Goal: Task Accomplishment & Management: Manage account settings

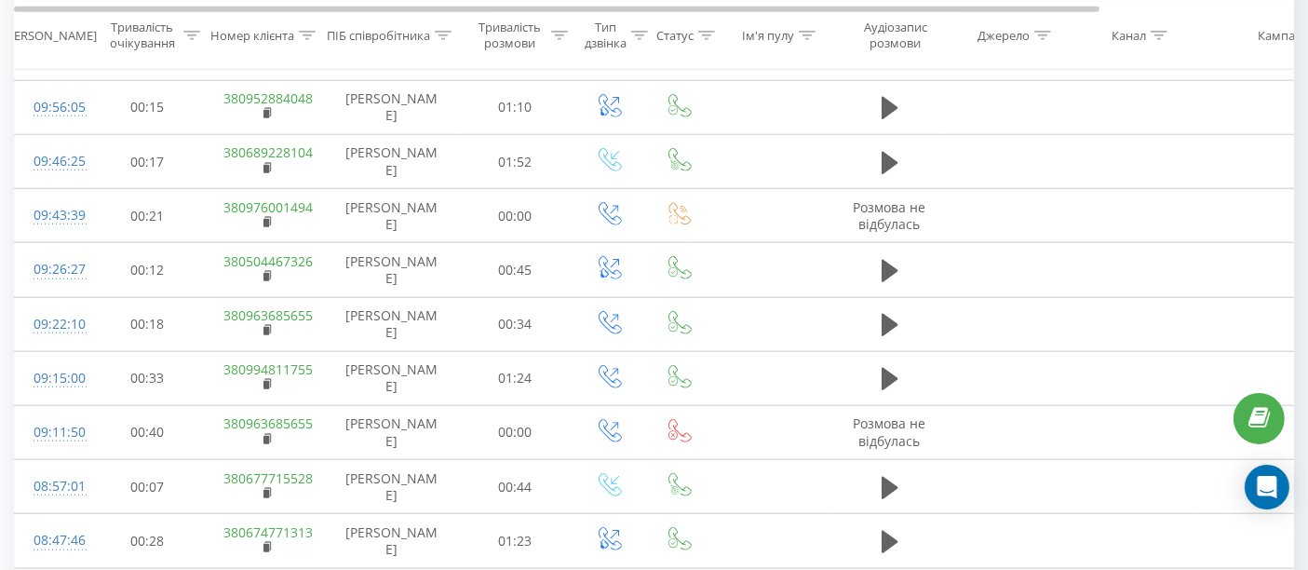
scroll to position [1758, 0]
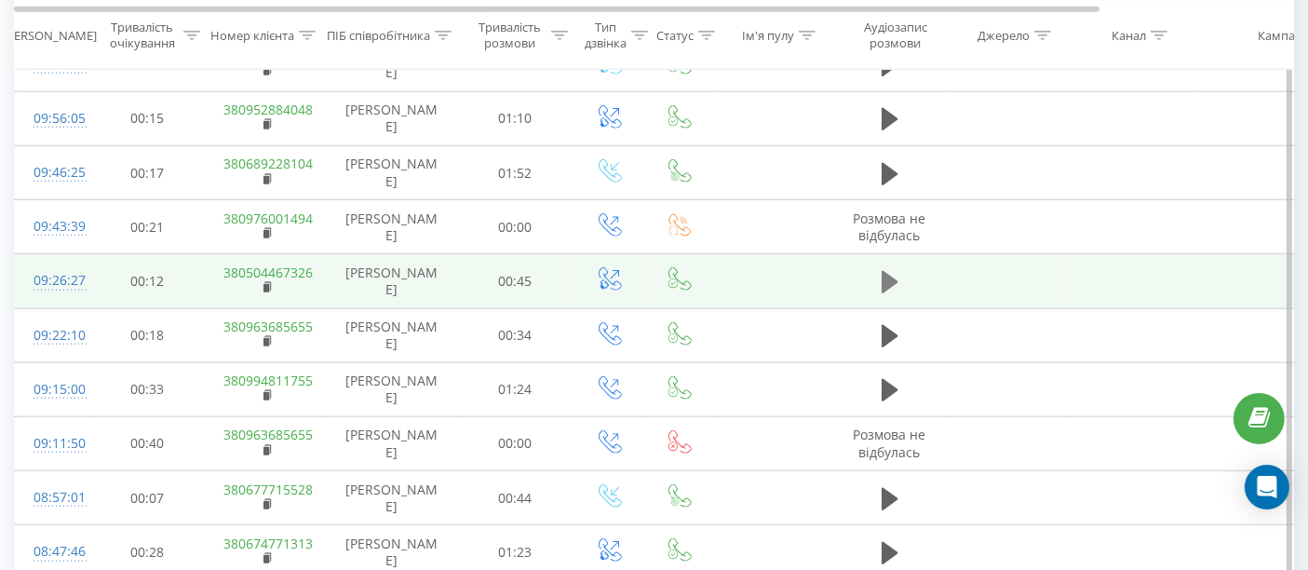
click at [897, 269] on icon at bounding box center [890, 282] width 17 height 26
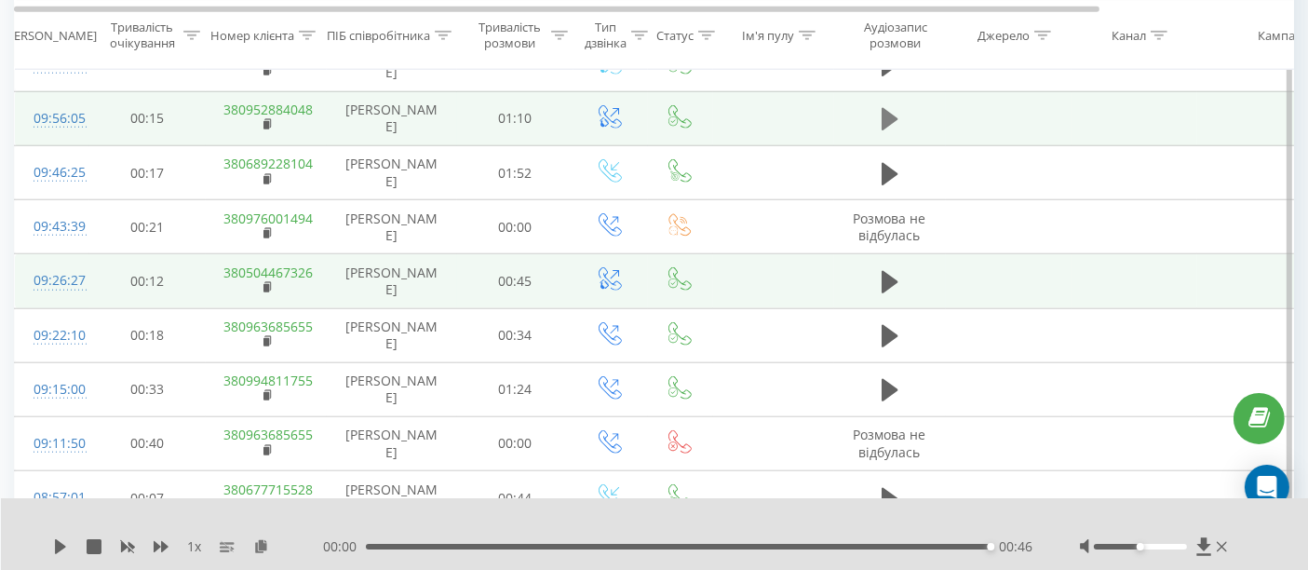
click at [887, 108] on icon at bounding box center [890, 119] width 17 height 22
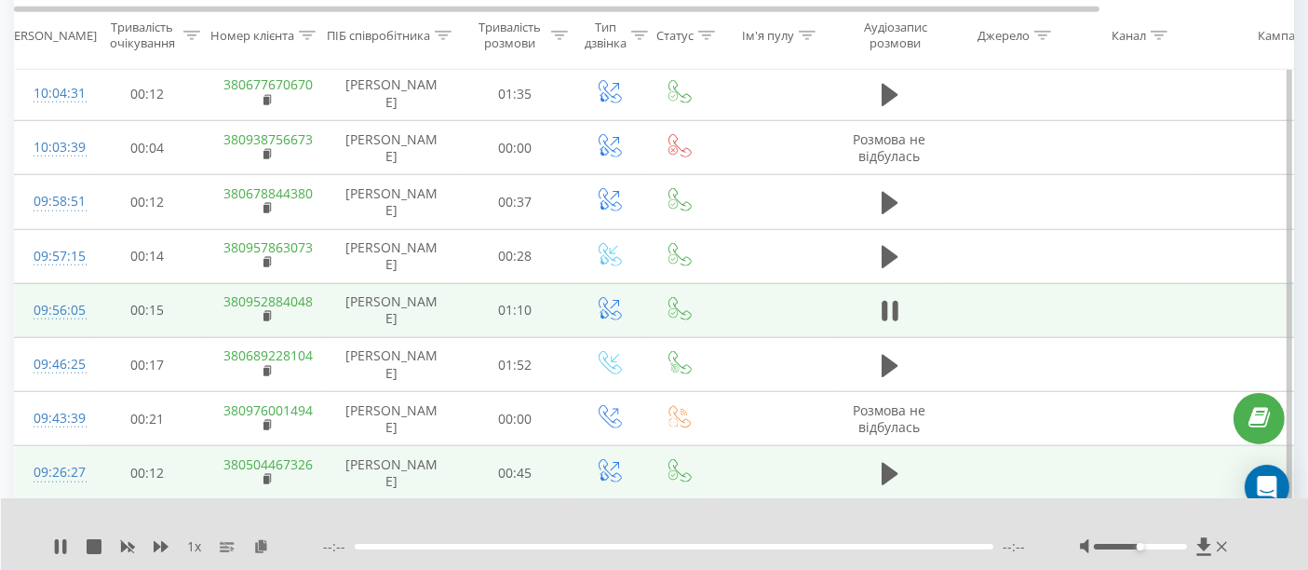
scroll to position [1551, 0]
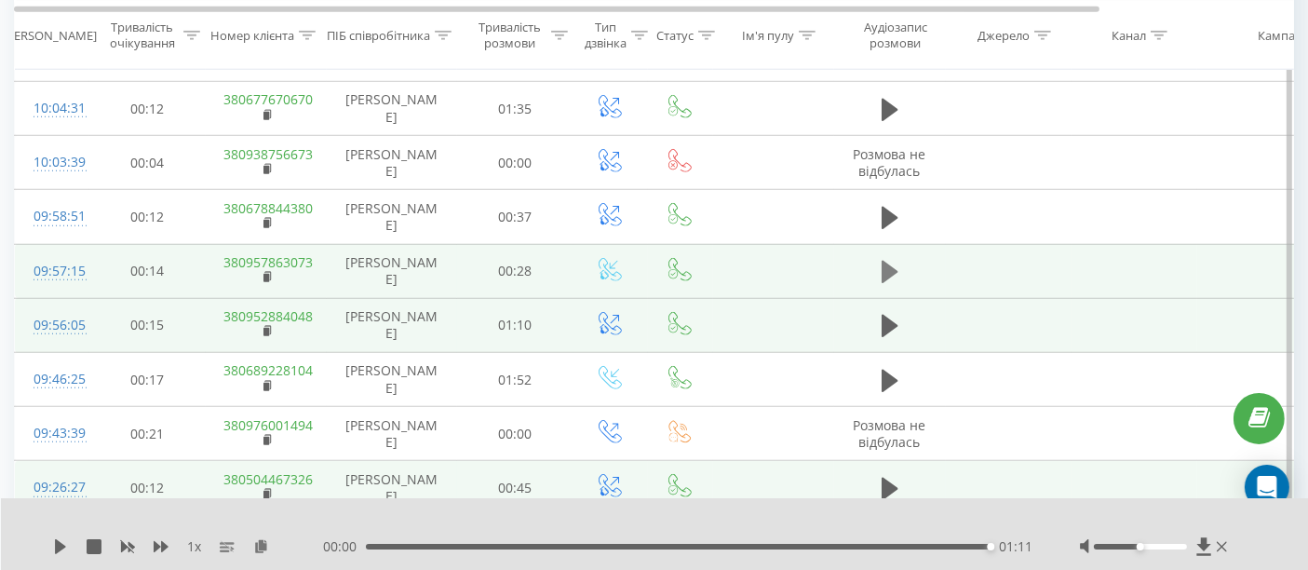
click at [896, 259] on icon at bounding box center [890, 272] width 17 height 26
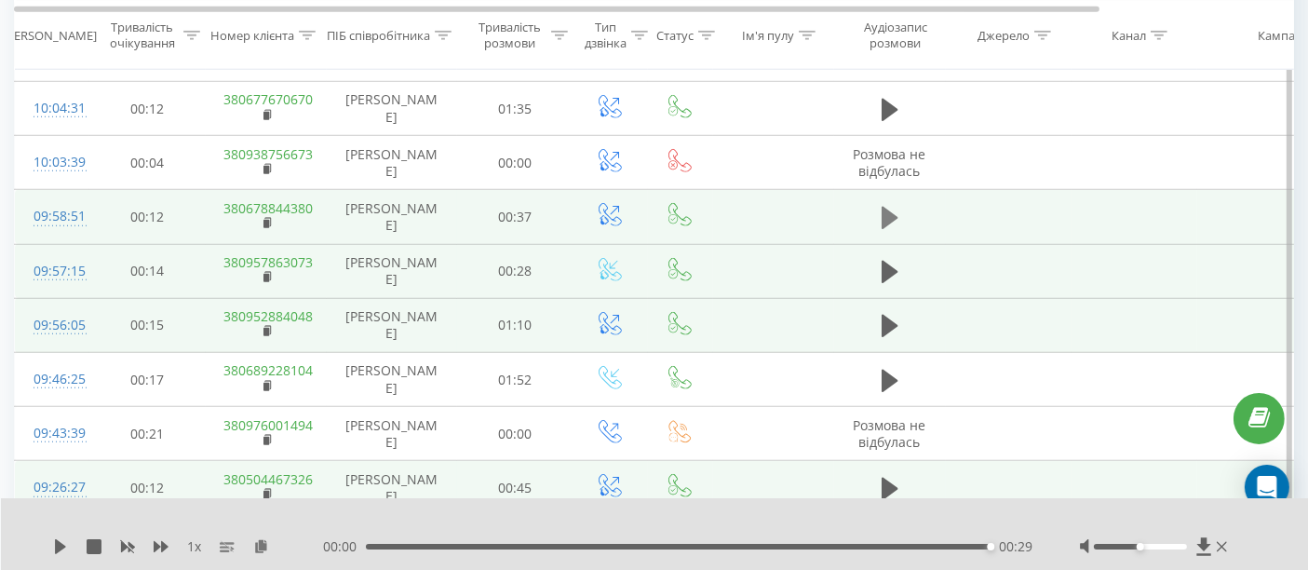
click at [886, 207] on icon at bounding box center [890, 218] width 17 height 22
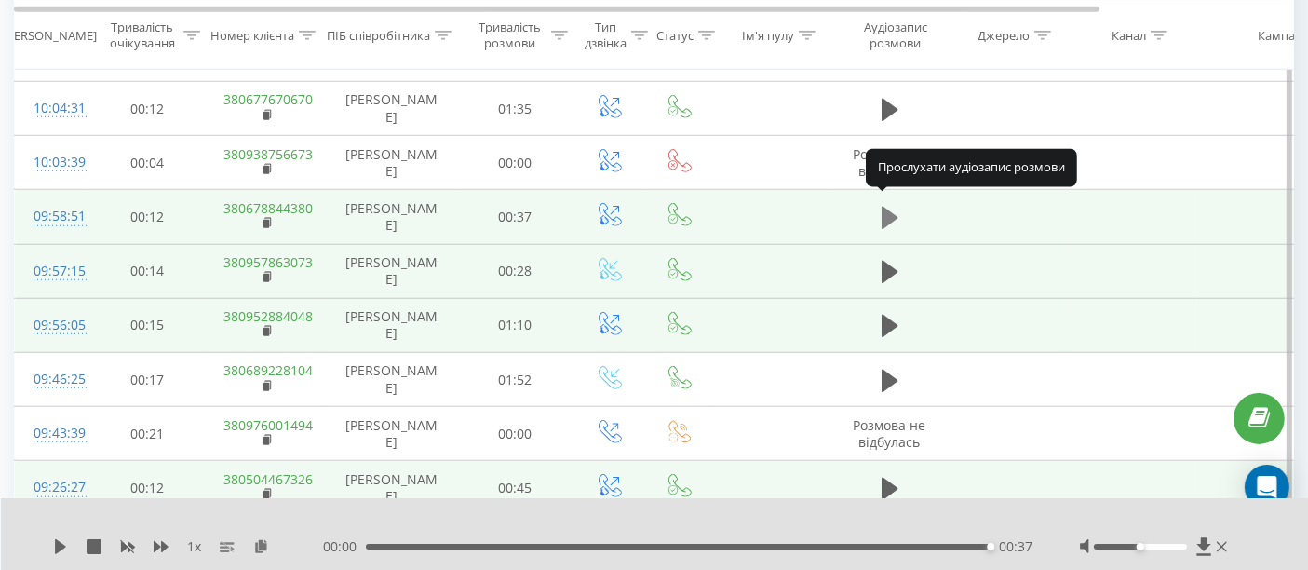
scroll to position [1448, 0]
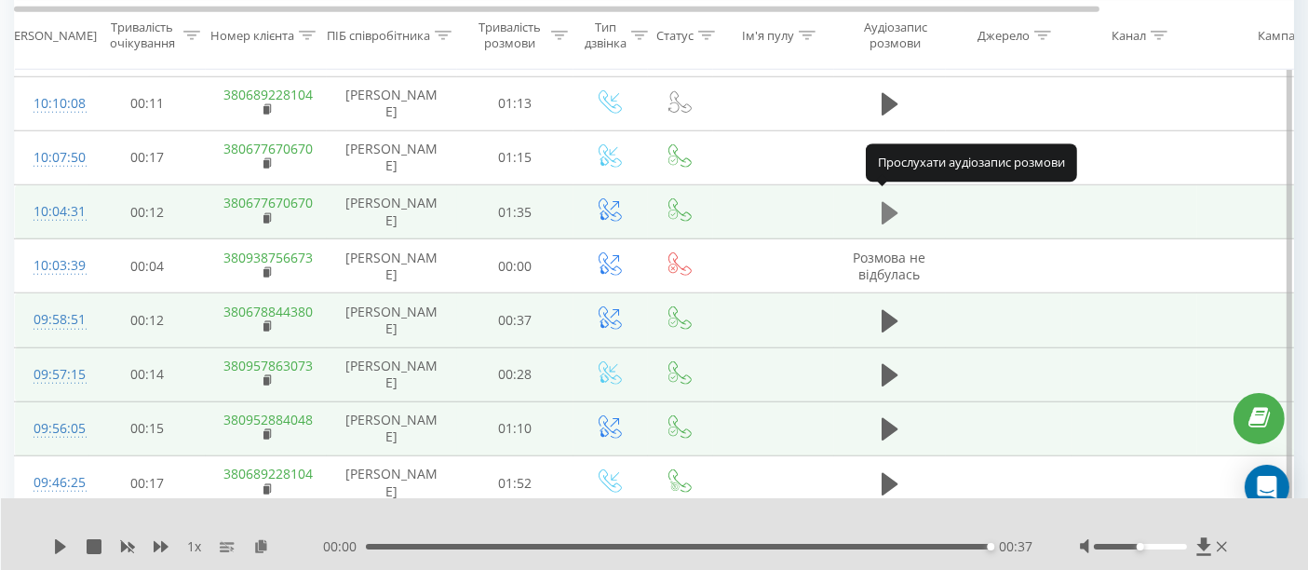
click at [897, 201] on icon at bounding box center [890, 213] width 17 height 26
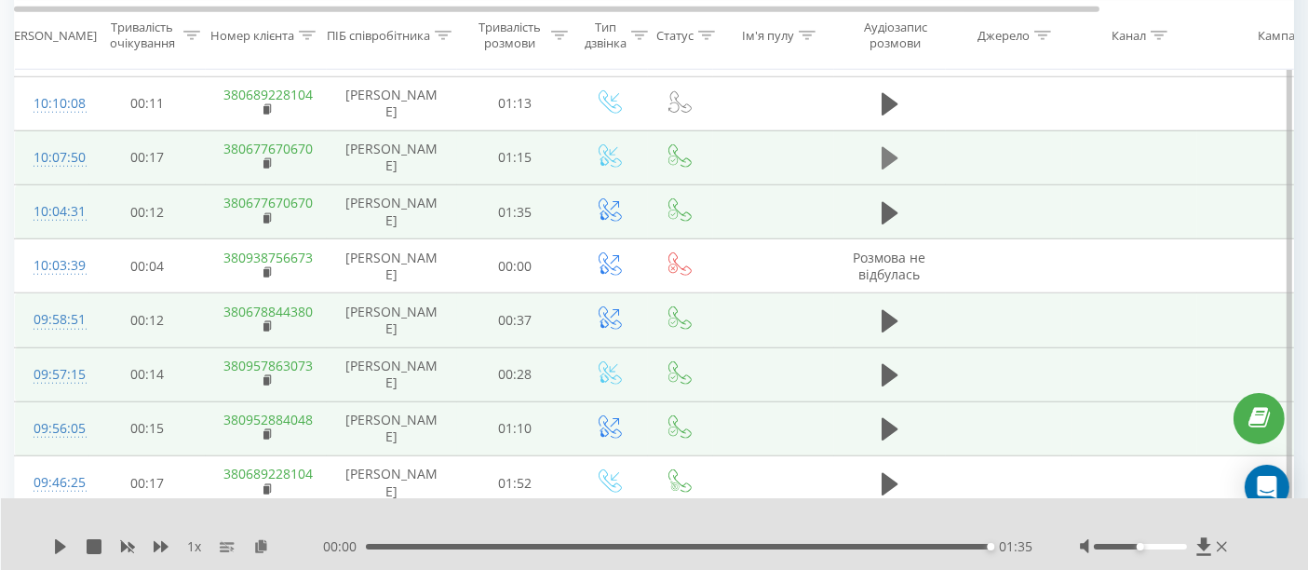
click at [883, 145] on icon at bounding box center [890, 158] width 17 height 26
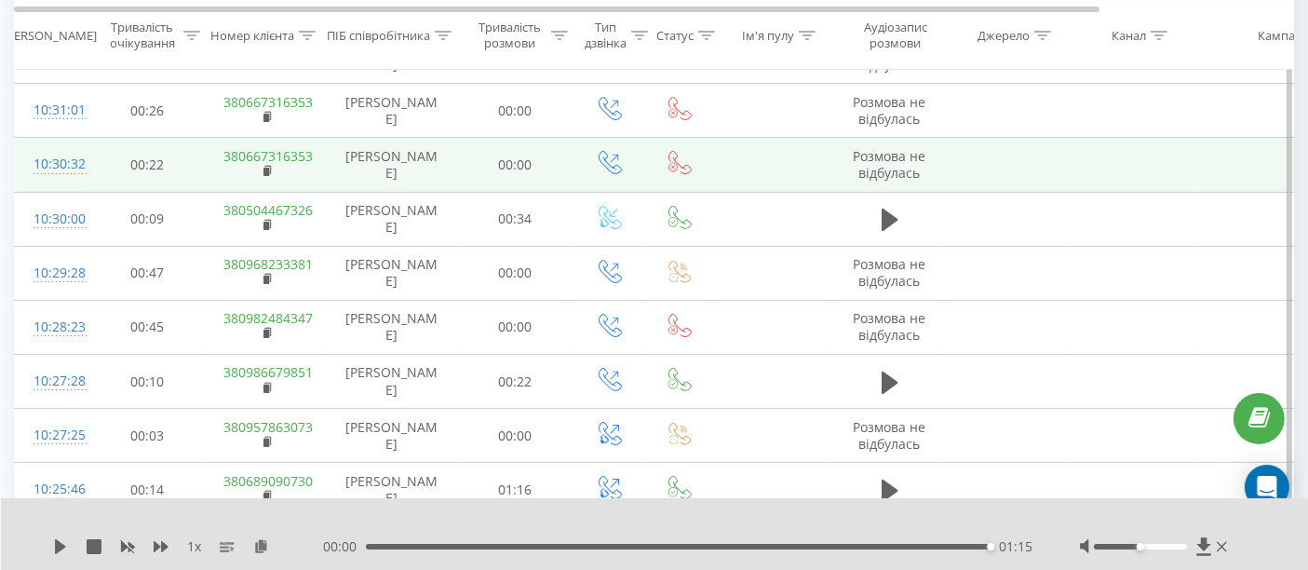
scroll to position [413, 0]
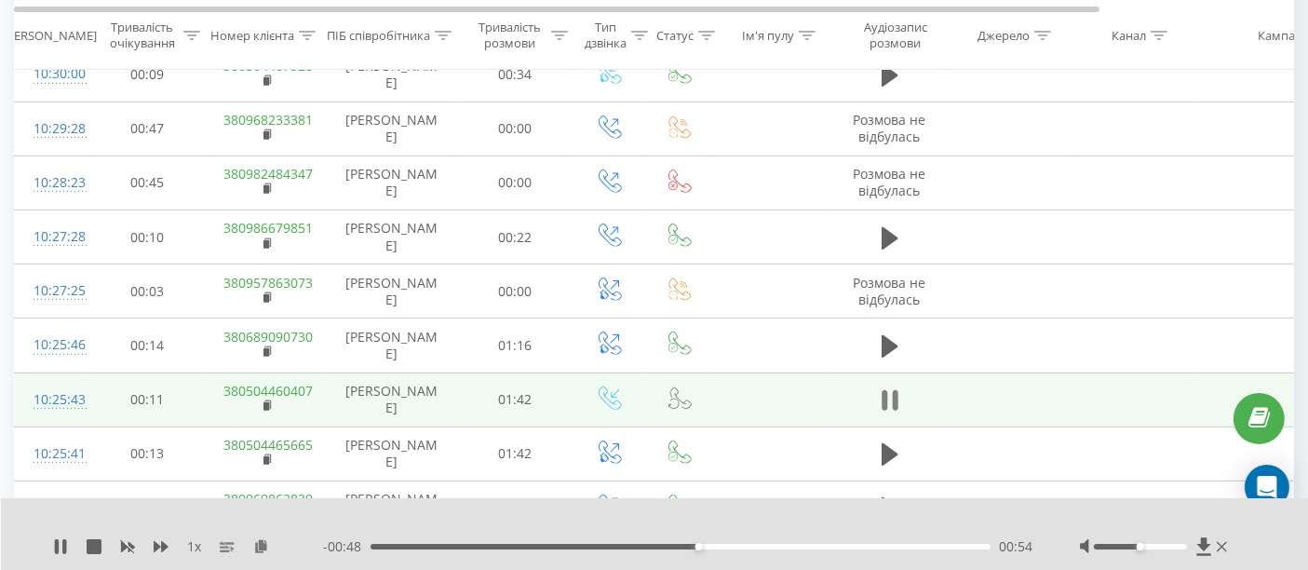
click at [894, 392] on icon at bounding box center [895, 400] width 6 height 20
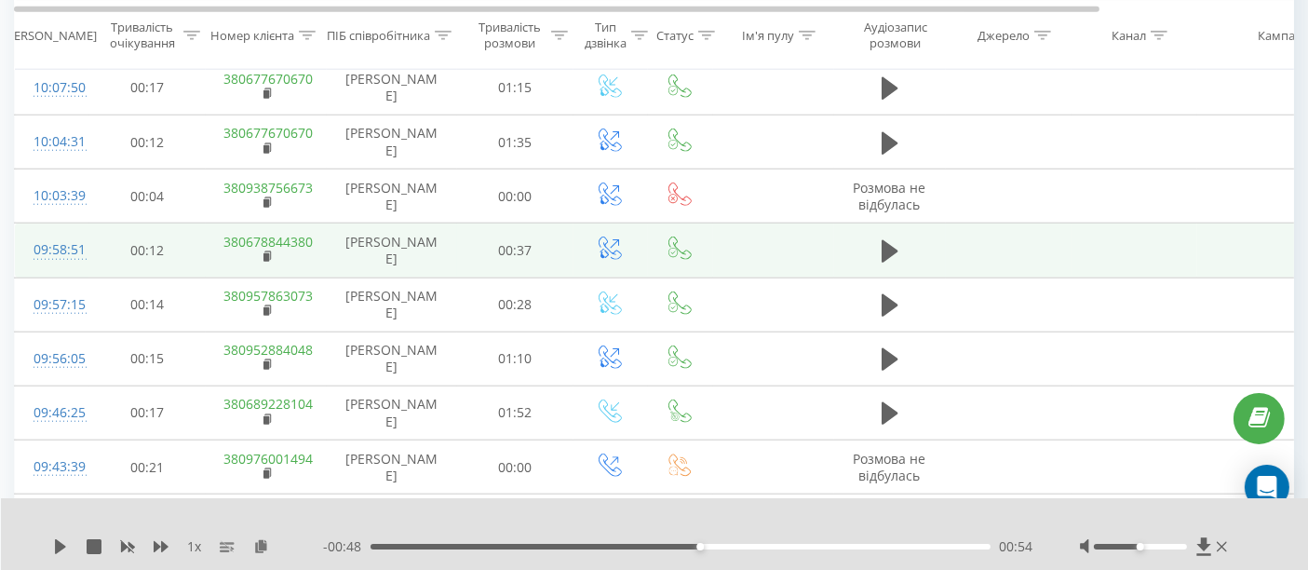
scroll to position [1758, 0]
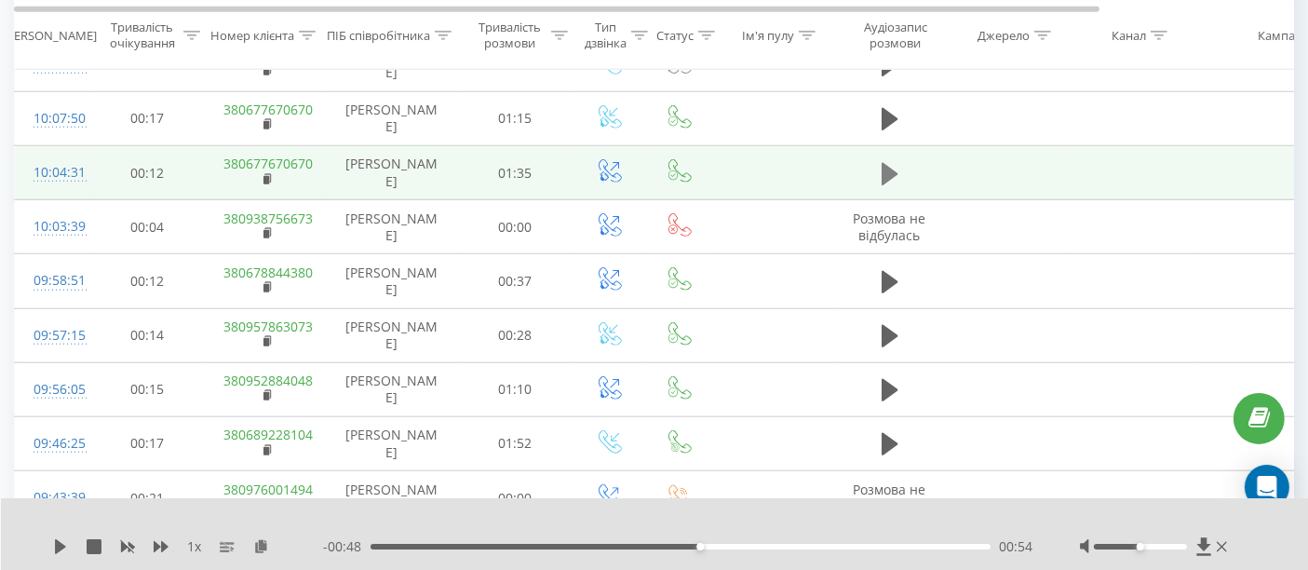
click at [887, 162] on icon at bounding box center [890, 173] width 17 height 22
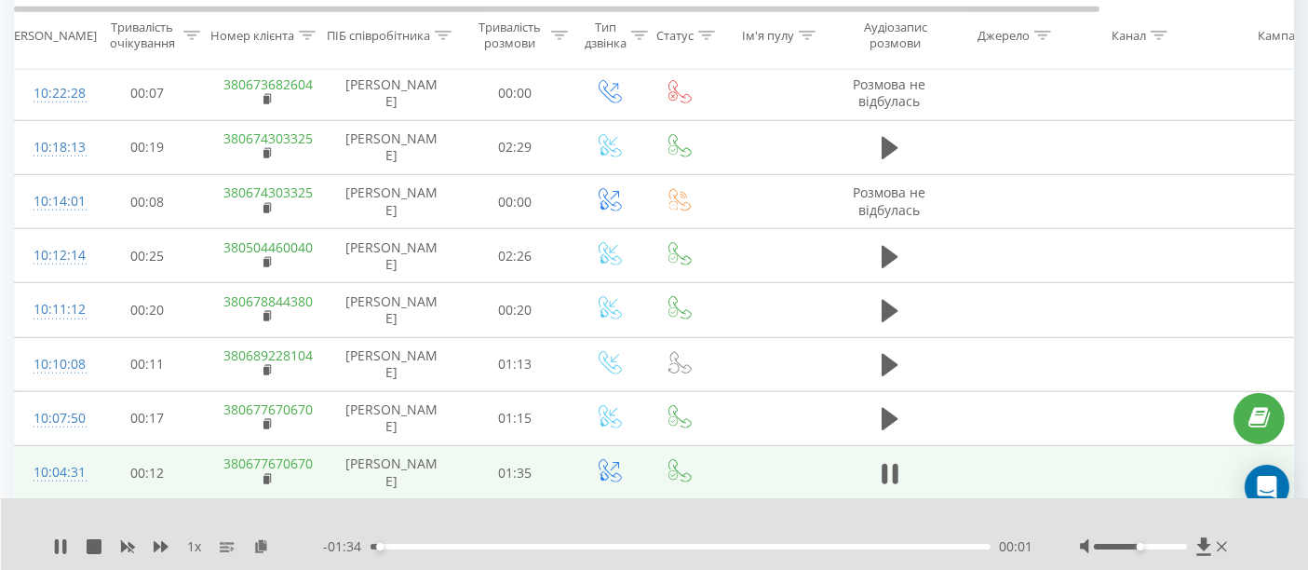
scroll to position [1448, 0]
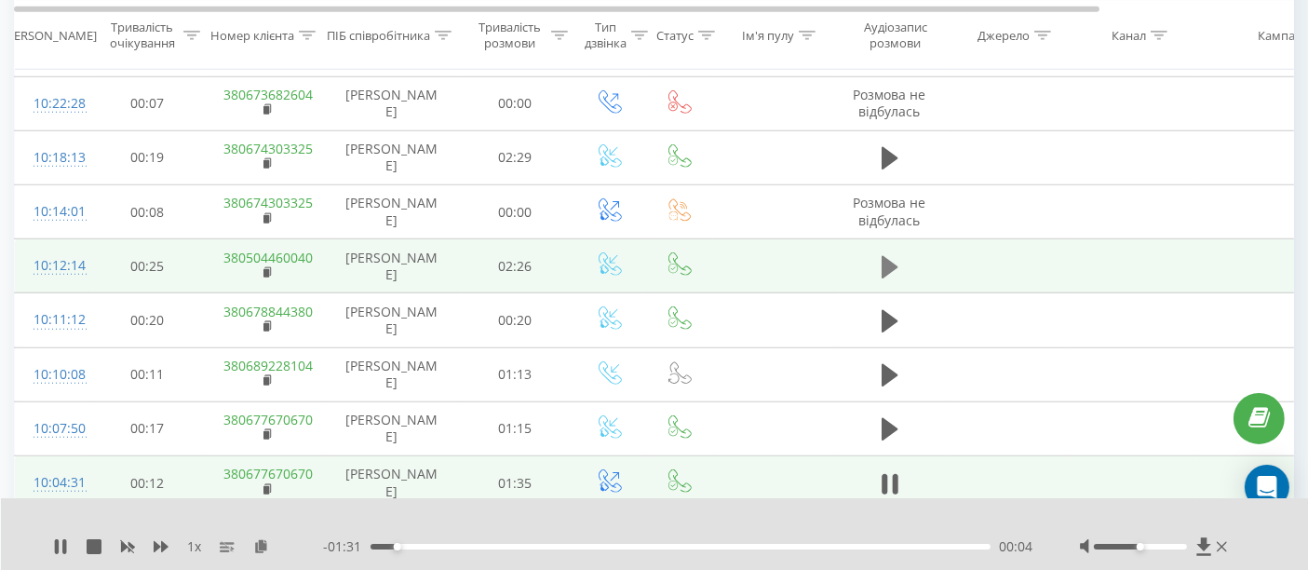
click at [888, 256] on icon at bounding box center [890, 267] width 17 height 22
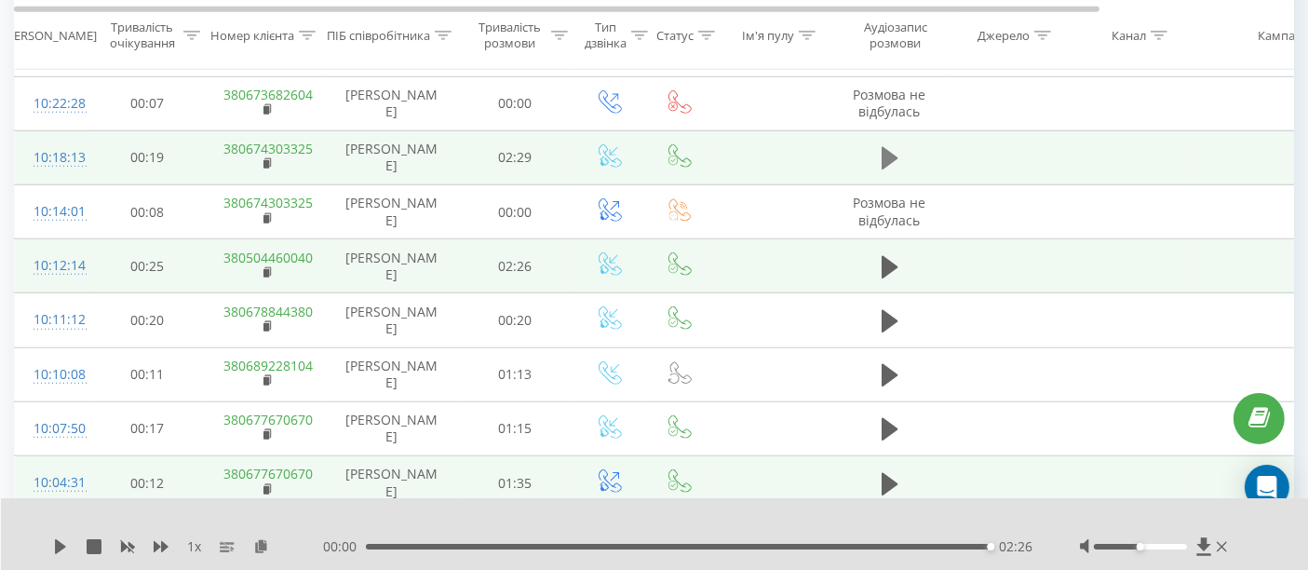
click at [883, 152] on icon at bounding box center [890, 158] width 17 height 22
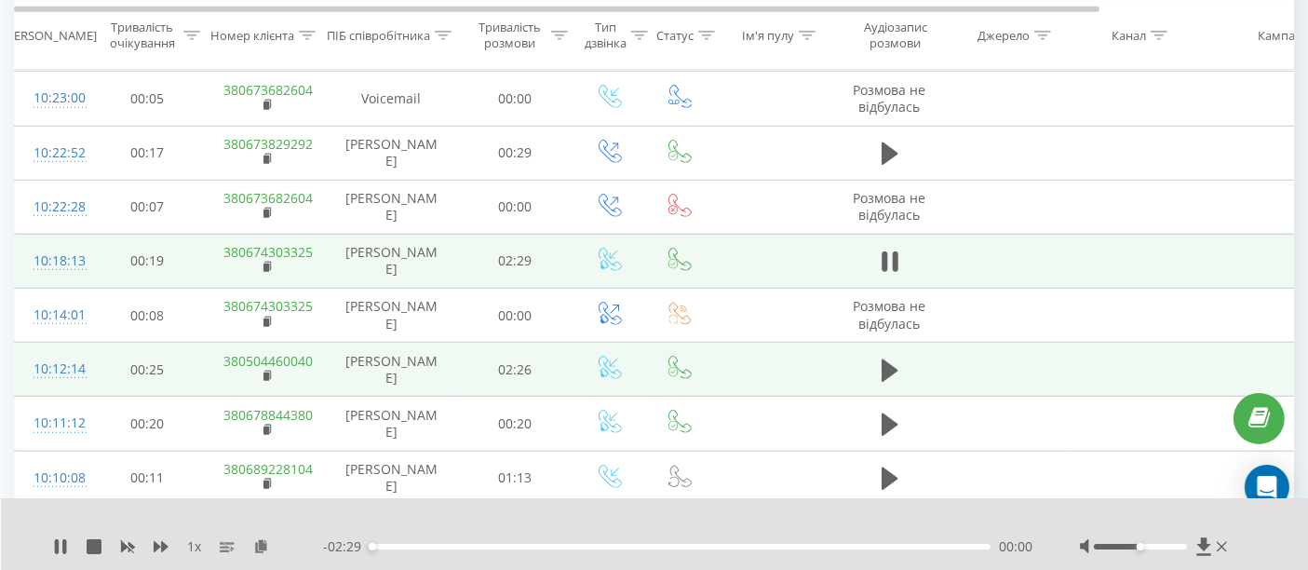
scroll to position [1241, 0]
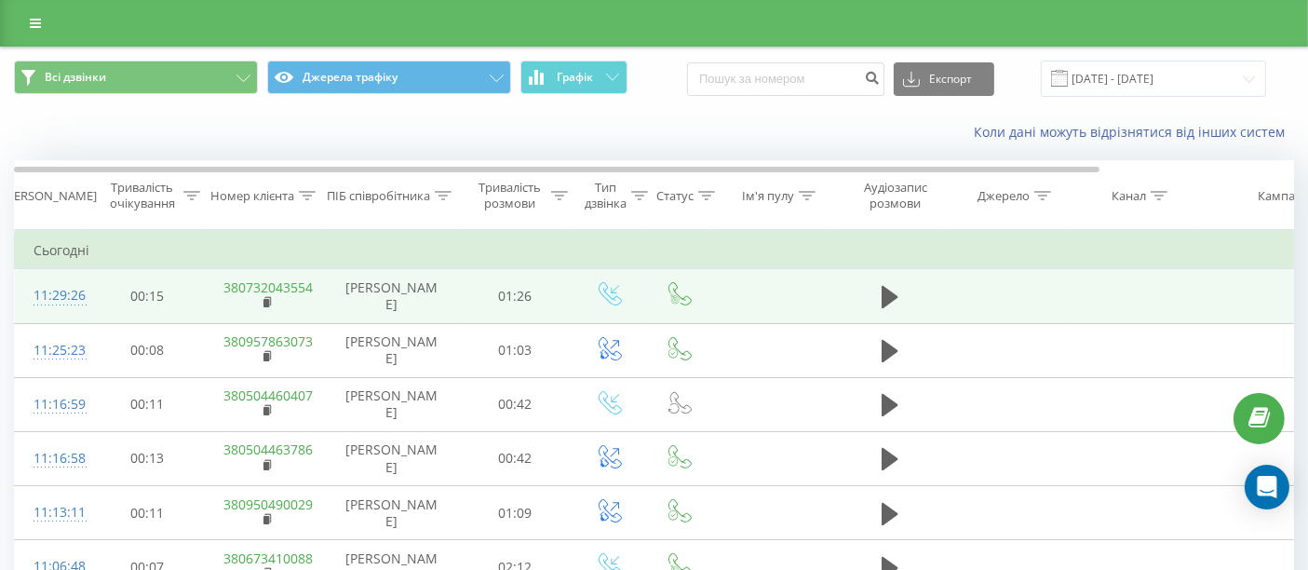
click at [89, 294] on td "00:15" at bounding box center [147, 296] width 116 height 54
click at [71, 294] on div "11:29:26" at bounding box center [52, 295] width 37 height 36
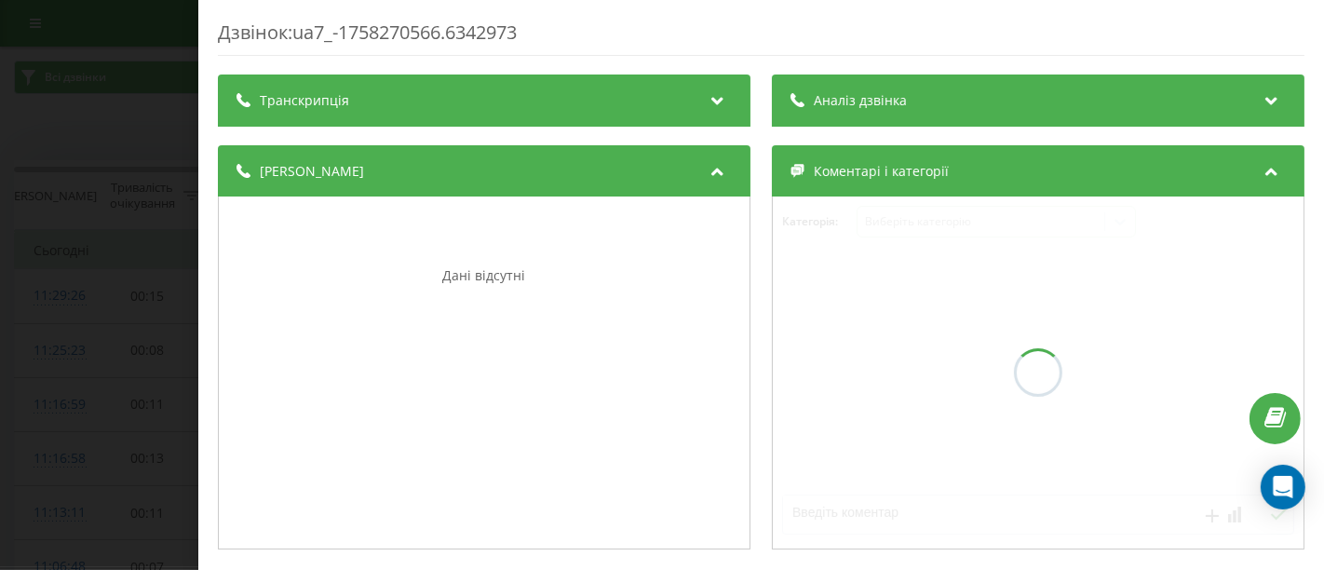
click at [154, 41] on div "Дзвінок : ua7_-1758270566.6342973 Транскрипція Для AI-аналізу майбутніх дзвінкі…" at bounding box center [662, 285] width 1324 height 570
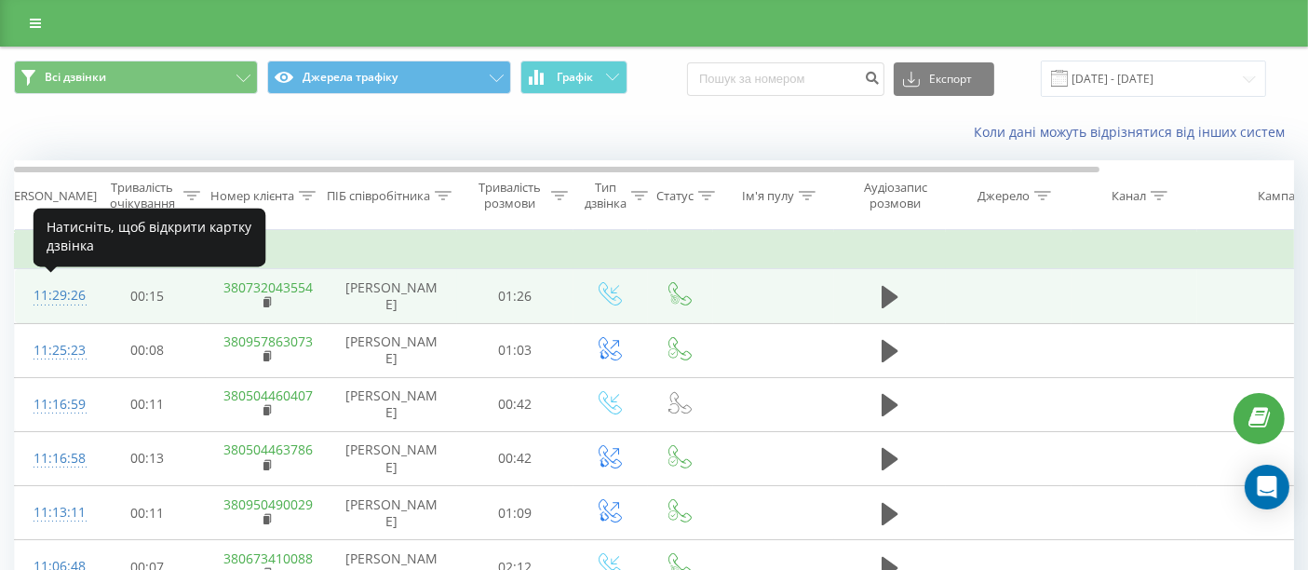
click at [66, 293] on div "11:29:26" at bounding box center [52, 295] width 37 height 36
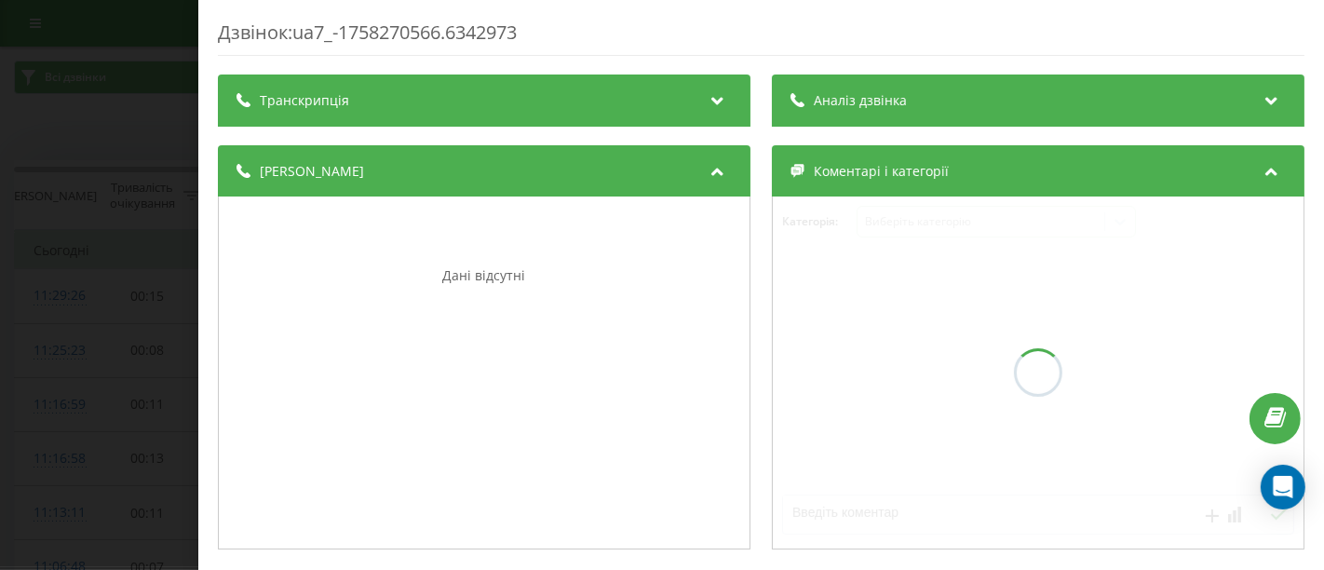
click at [53, 74] on div "Дзвінок : ua7_-1758270566.6342973 Транскрипція Для AI-аналізу майбутніх дзвінкі…" at bounding box center [662, 285] width 1324 height 570
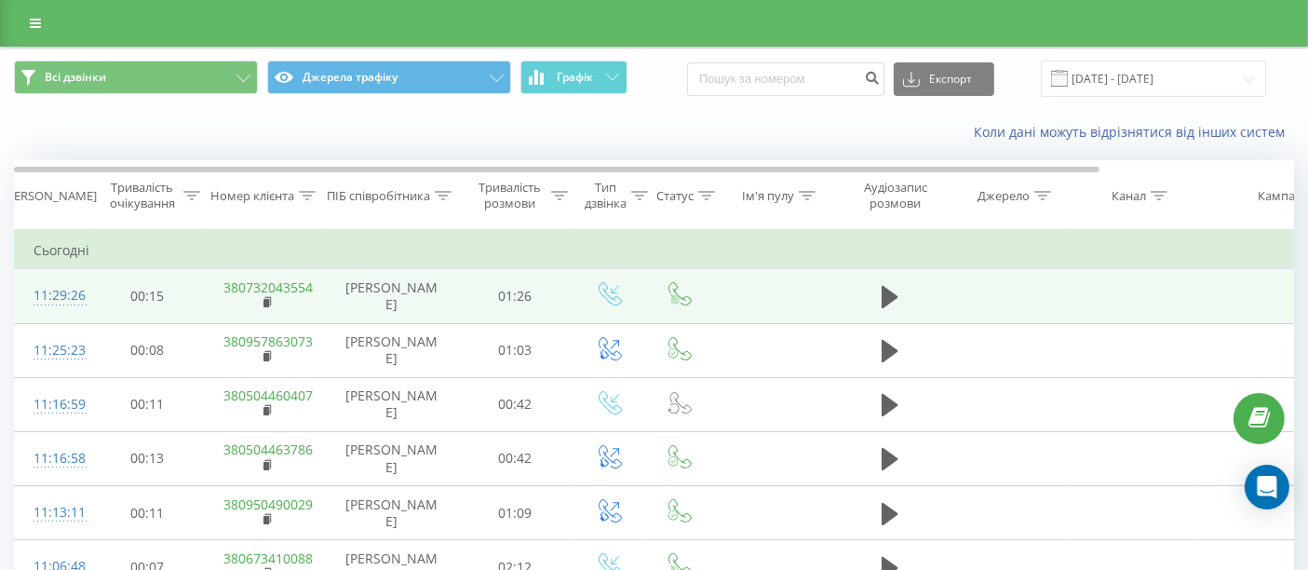
click at [992, 307] on td at bounding box center [1009, 296] width 126 height 54
click at [71, 291] on div "11:29:26" at bounding box center [52, 295] width 37 height 36
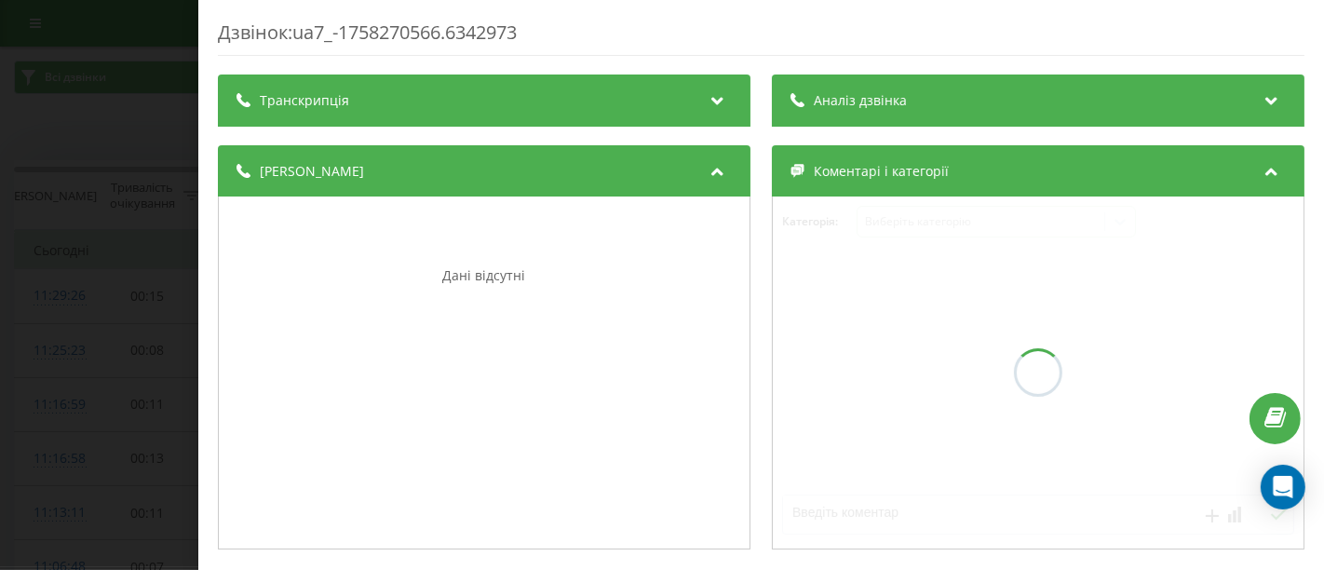
click at [33, 206] on div "Дзвінок : ua7_-1758270566.6342973 Транскрипція Для AI-аналізу майбутніх дзвінкі…" at bounding box center [662, 285] width 1324 height 570
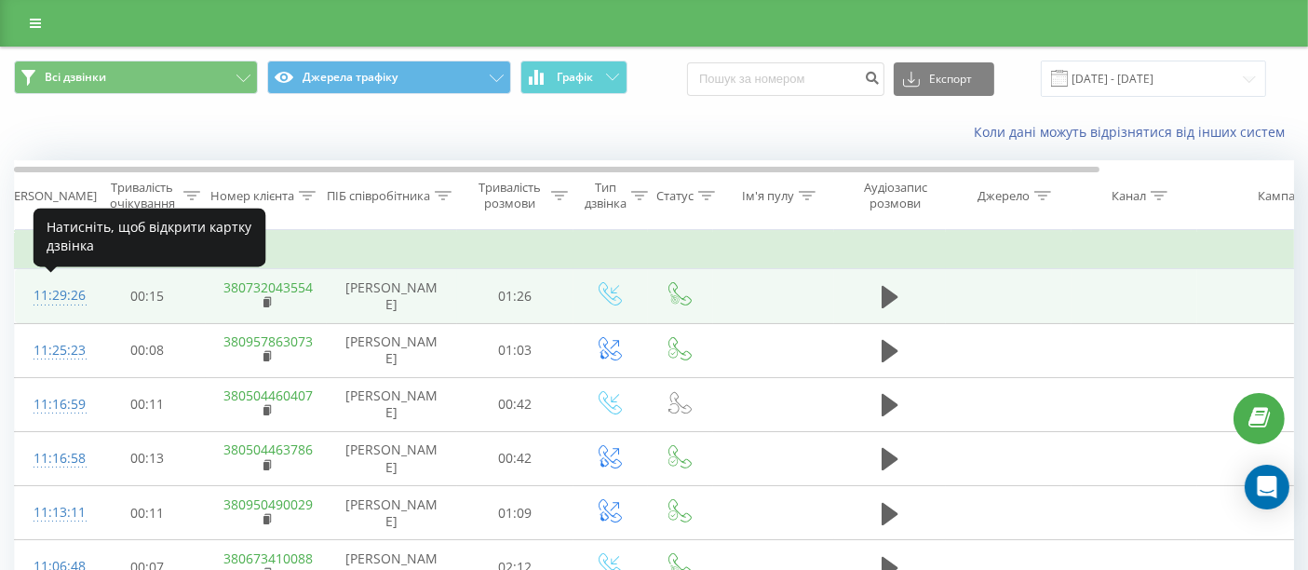
click at [61, 290] on div "11:29:26" at bounding box center [52, 295] width 37 height 36
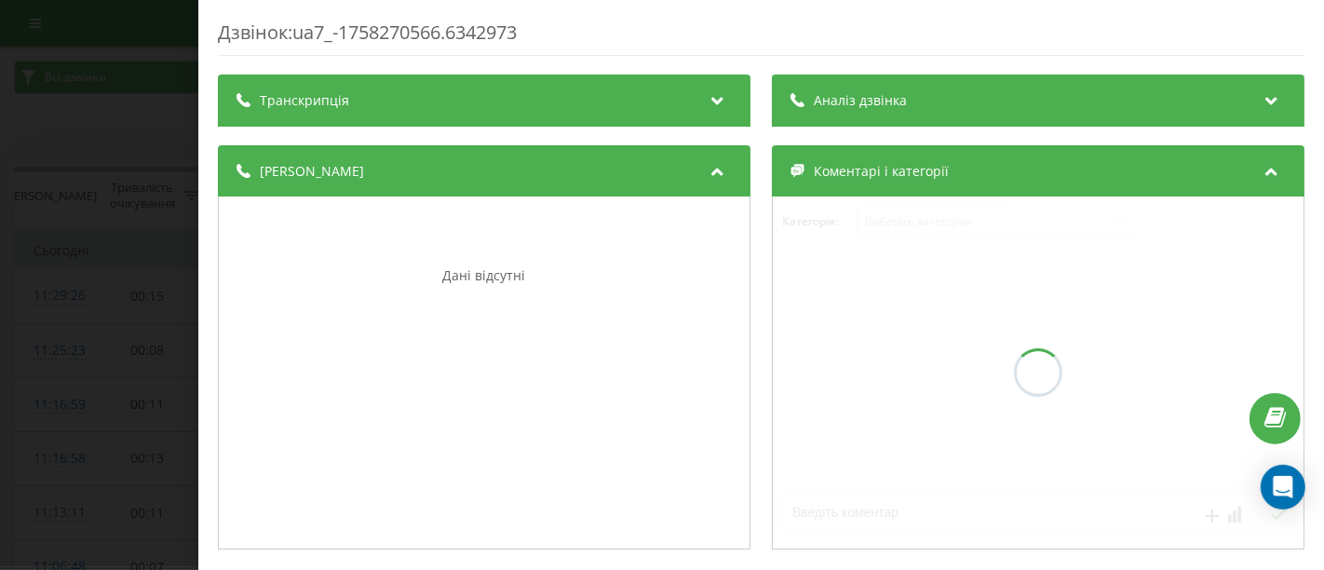
click at [53, 169] on div "Дзвінок : ua7_-1758270566.6342973 Транскрипція Для AI-аналізу майбутніх дзвінкі…" at bounding box center [662, 285] width 1324 height 570
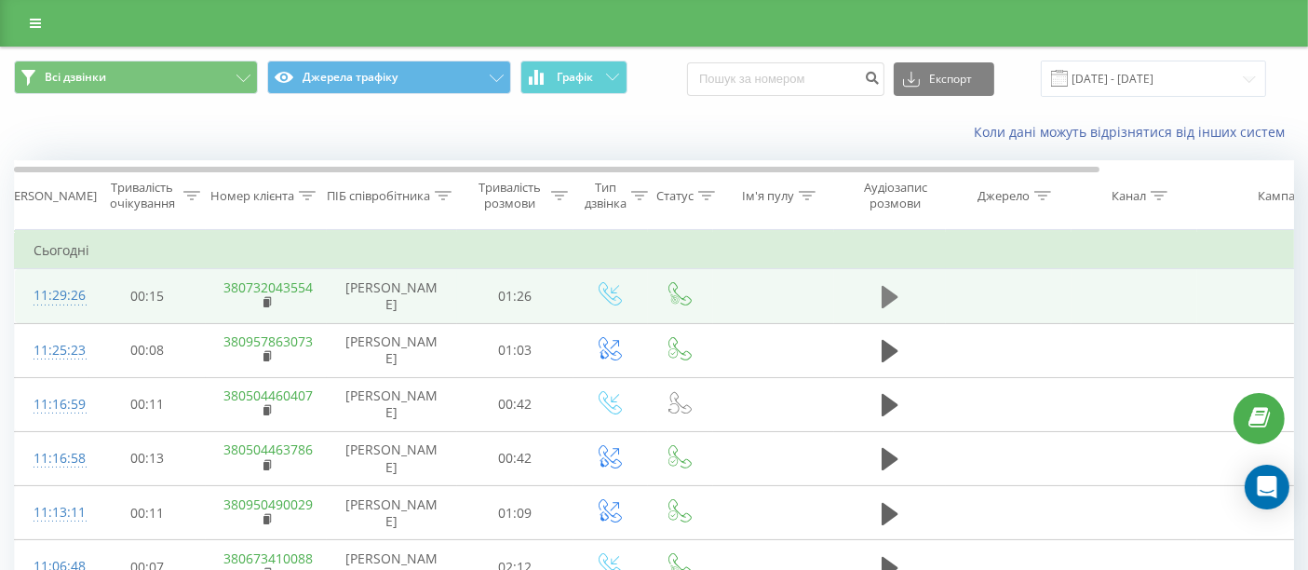
click at [893, 289] on icon at bounding box center [890, 297] width 17 height 26
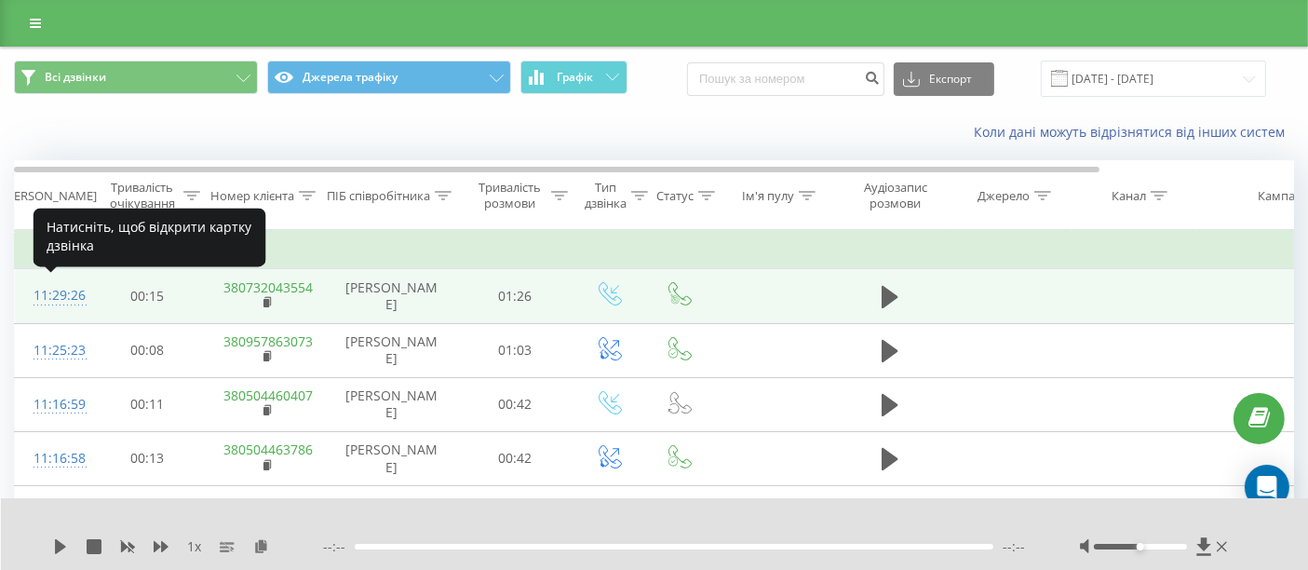
click at [71, 286] on div "11:29:26" at bounding box center [52, 295] width 37 height 36
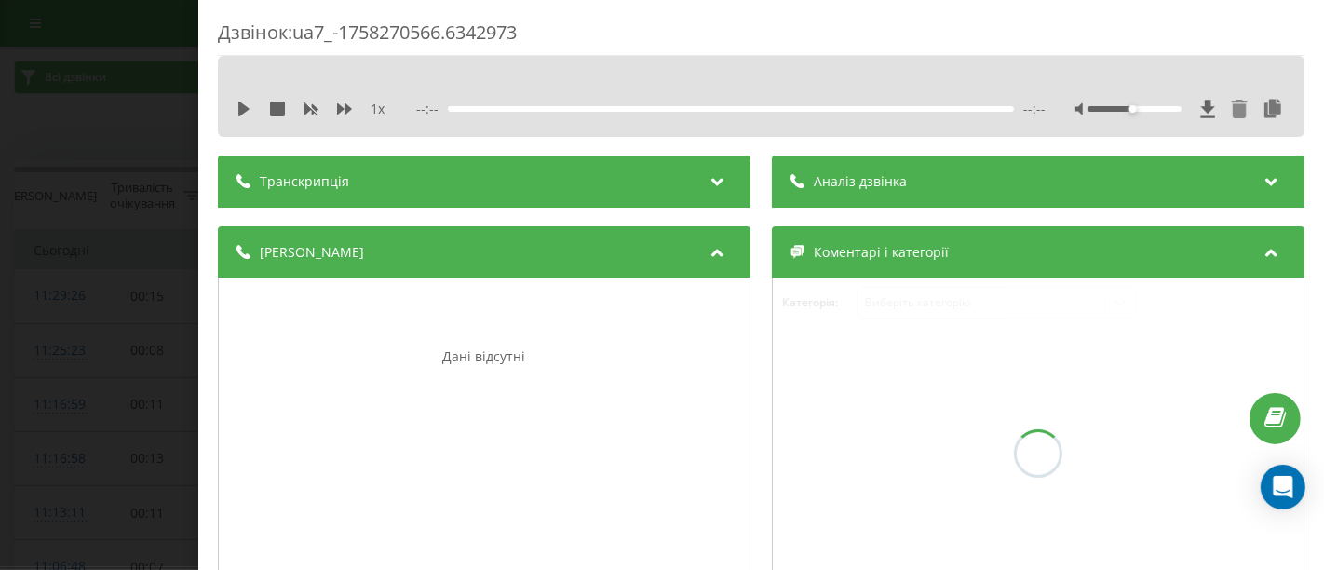
click at [1232, 106] on icon at bounding box center [1240, 109] width 16 height 19
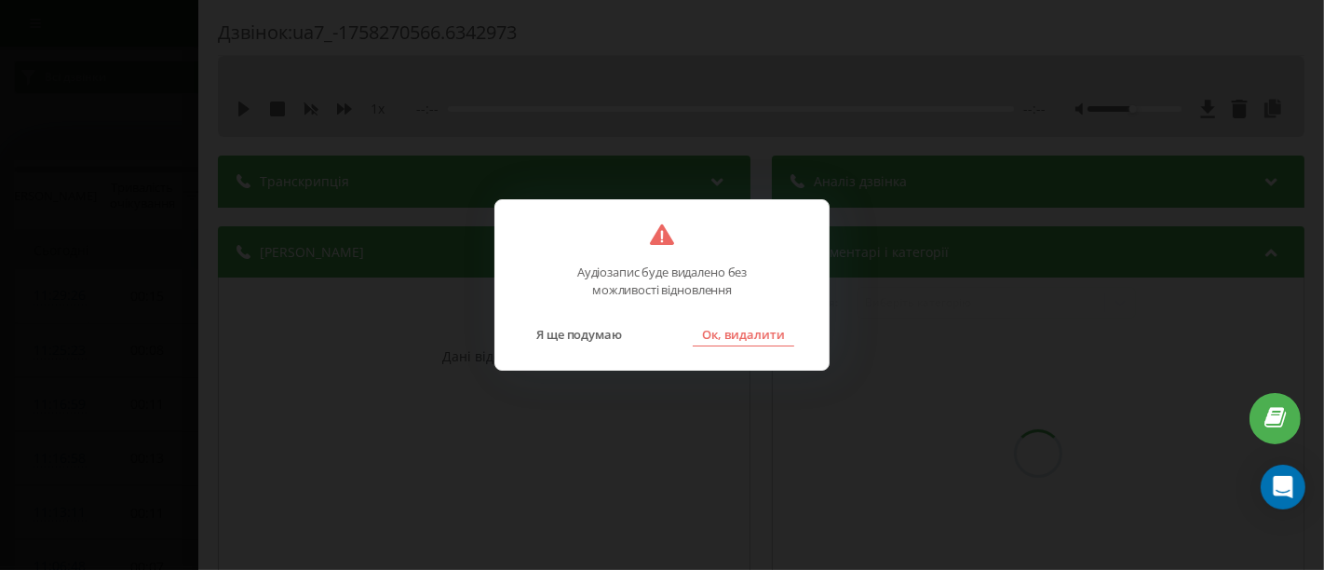
click at [752, 336] on button "Ок, видалити" at bounding box center [743, 334] width 101 height 24
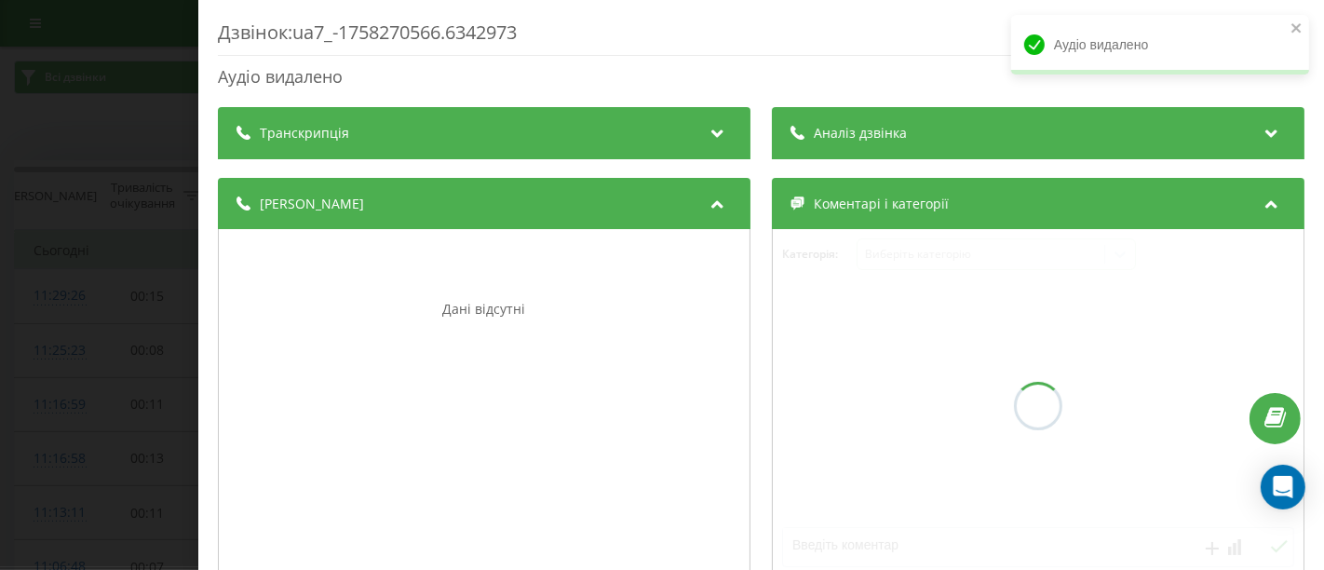
click at [54, 84] on div "Дзвінок : ua7_-1758270566.6342973 Аудіо видалено Транскрипція Для AI-аналізу ма…" at bounding box center [662, 285] width 1324 height 570
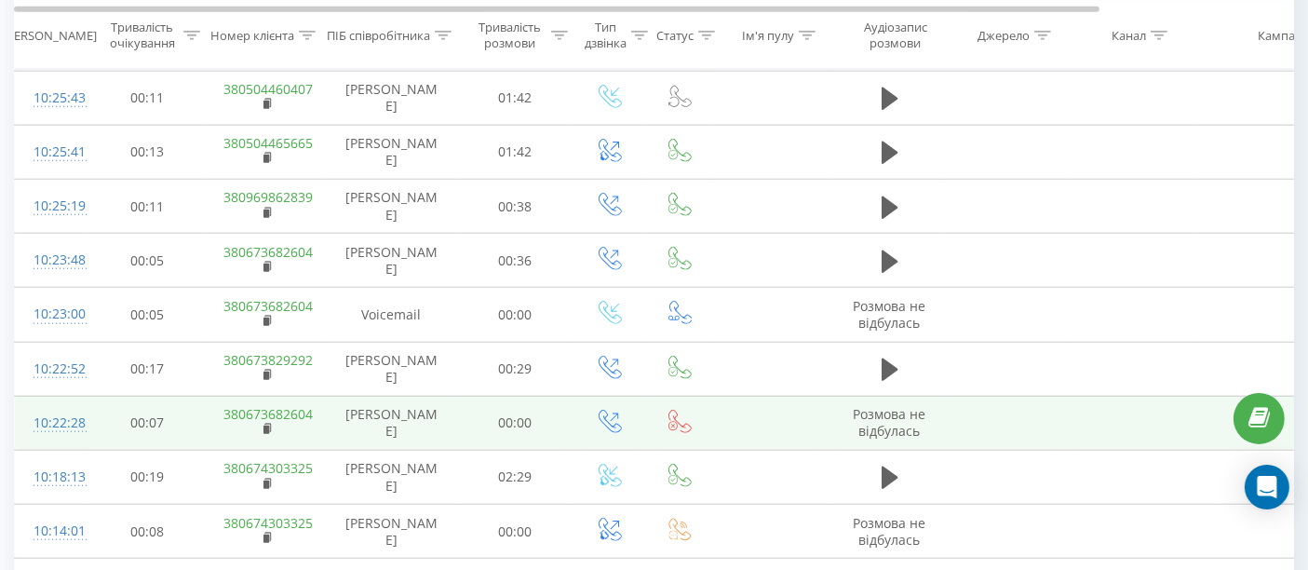
scroll to position [1655, 0]
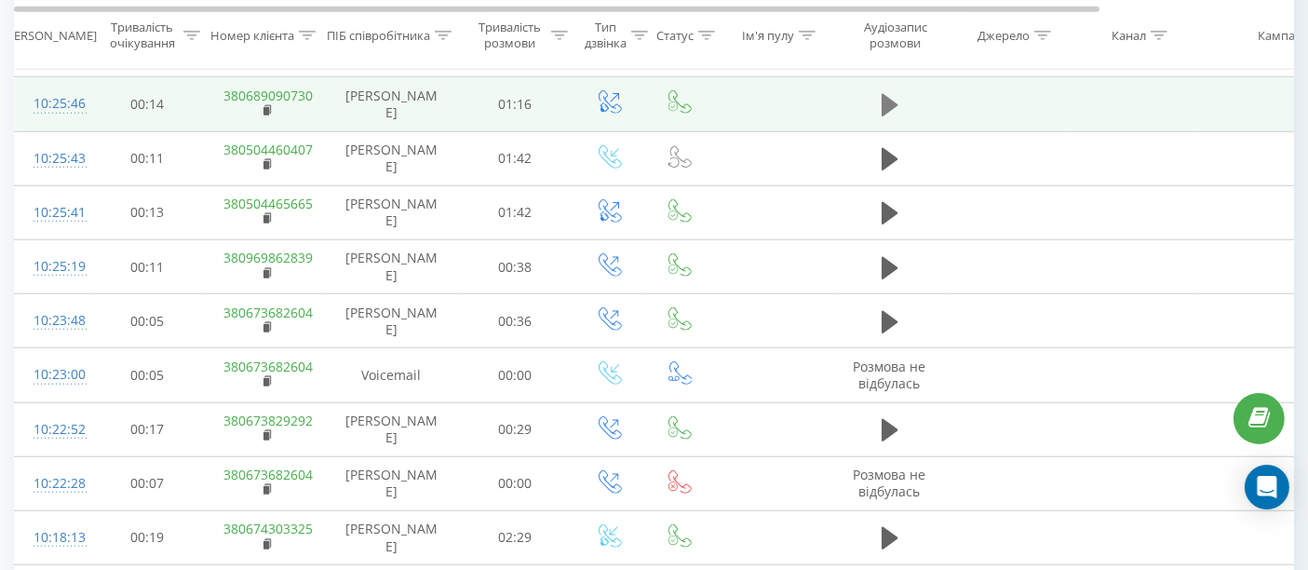
click at [885, 94] on icon at bounding box center [890, 105] width 17 height 22
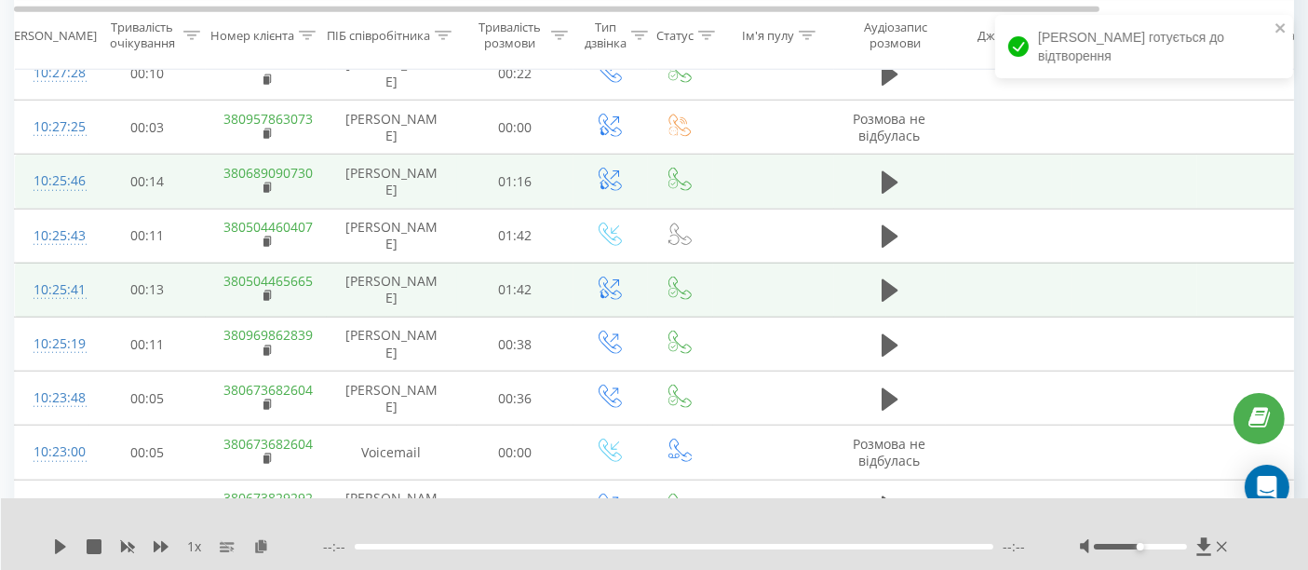
scroll to position [1551, 0]
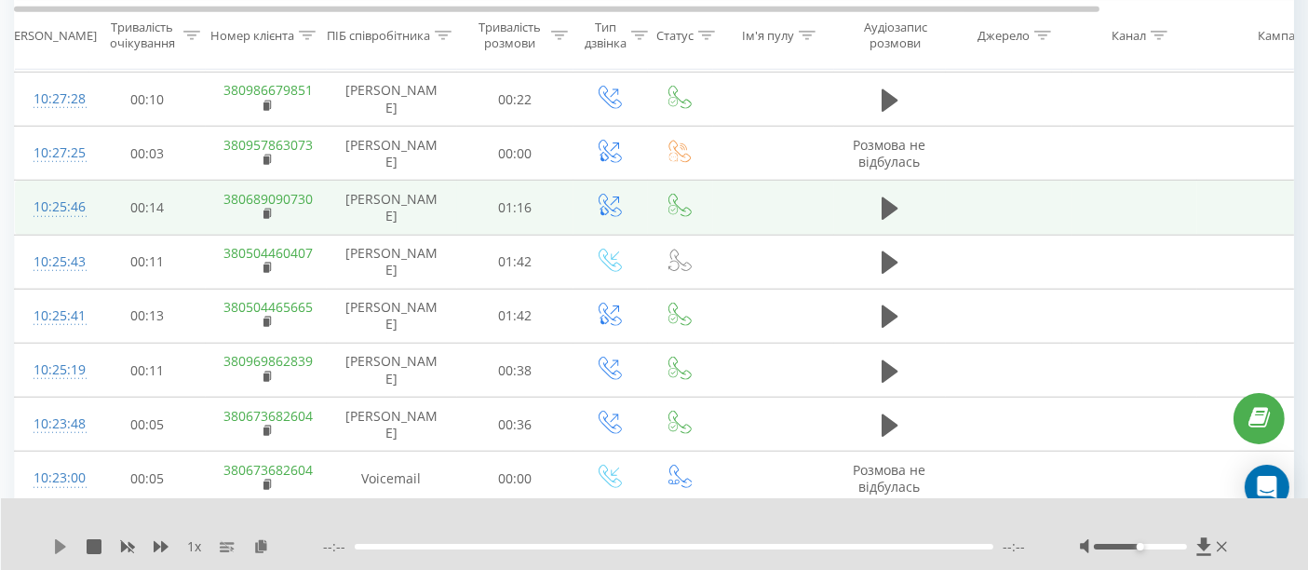
click at [57, 547] on icon at bounding box center [60, 546] width 11 height 15
click at [61, 544] on icon at bounding box center [60, 546] width 15 height 15
click at [61, 544] on icon at bounding box center [60, 546] width 11 height 15
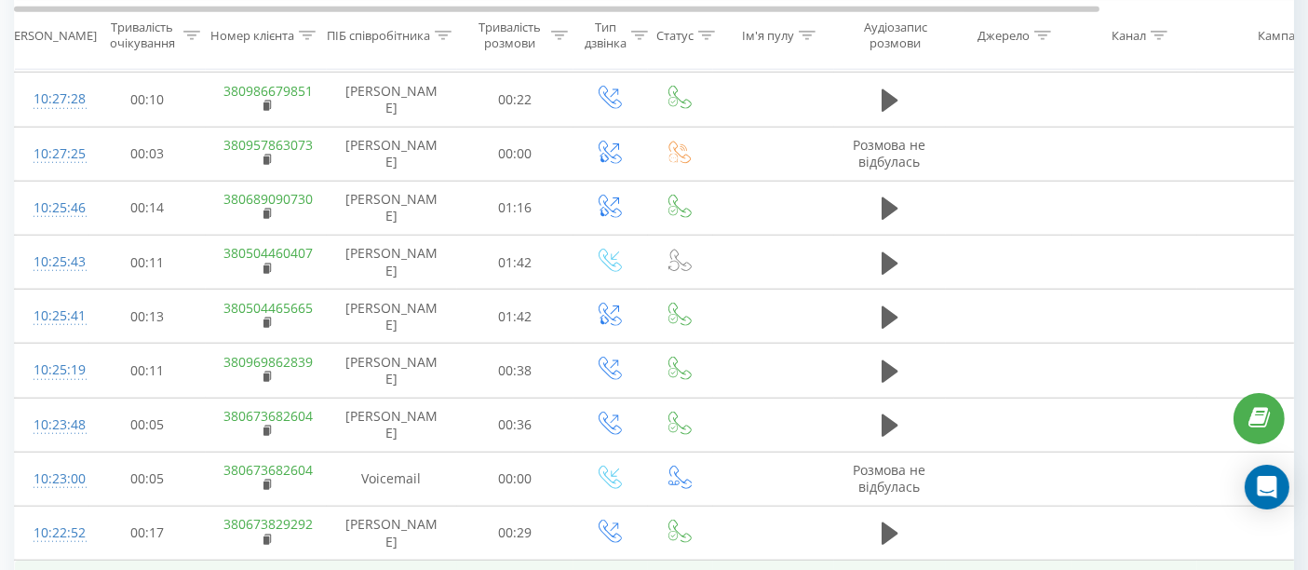
scroll to position [1655, 0]
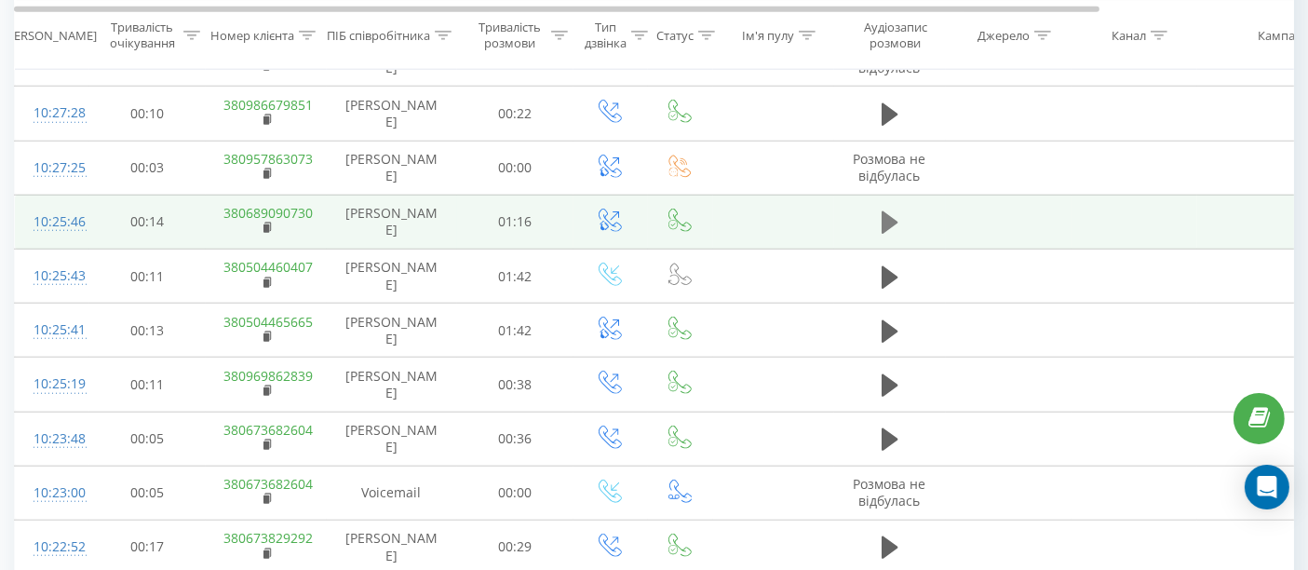
click at [883, 214] on icon at bounding box center [890, 222] width 17 height 22
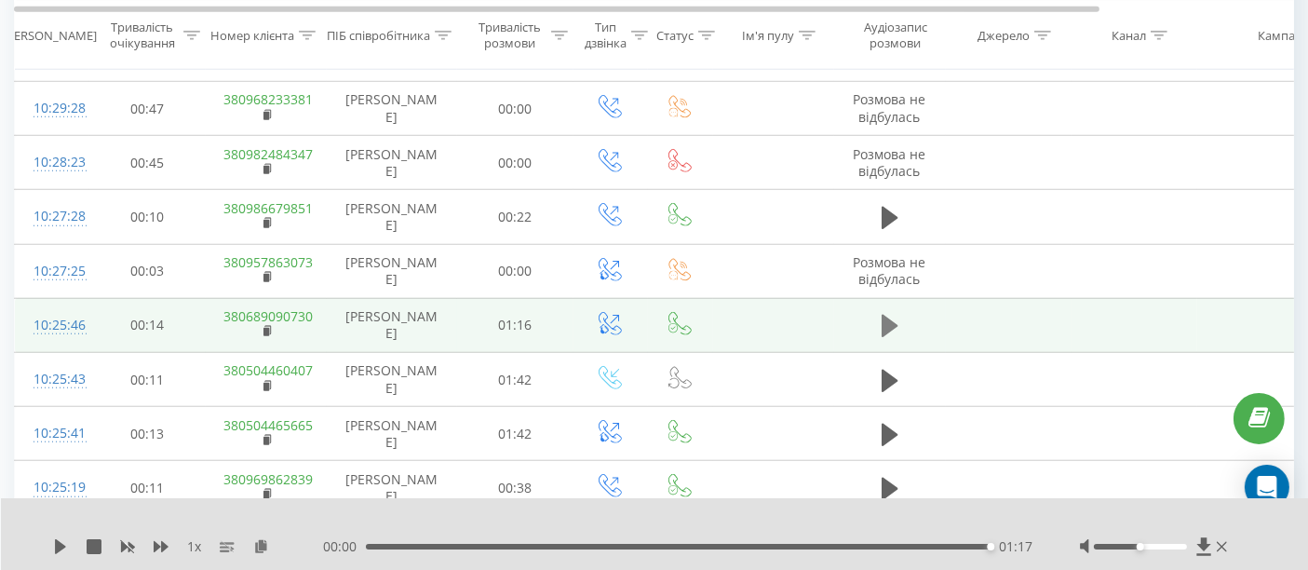
scroll to position [1448, 0]
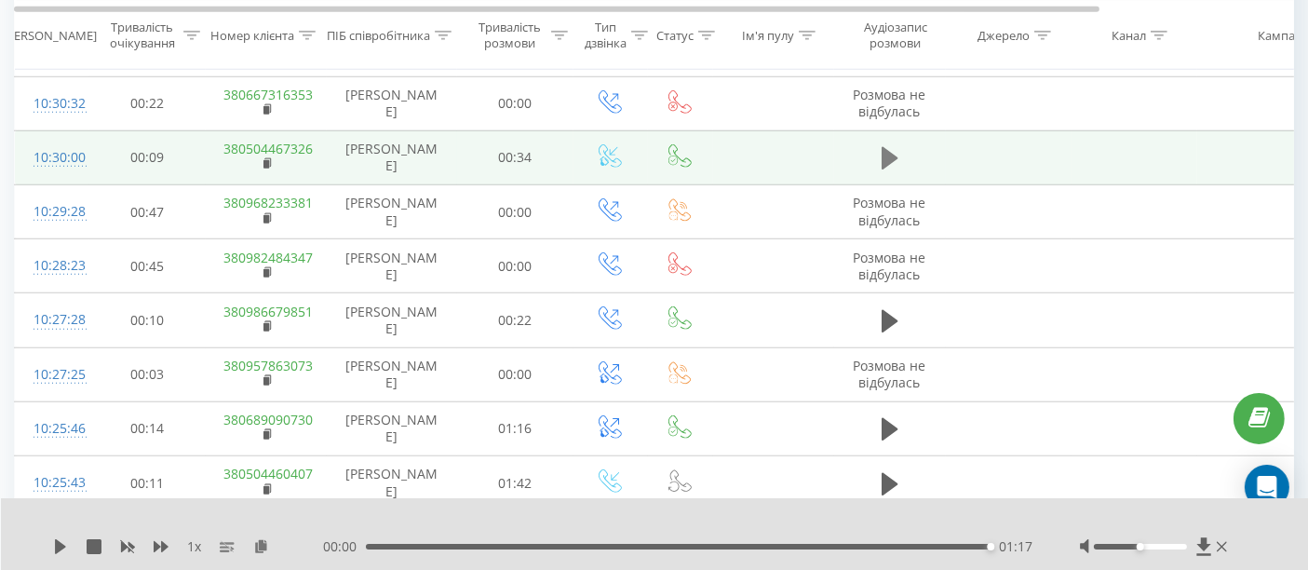
click at [892, 148] on icon at bounding box center [890, 158] width 17 height 22
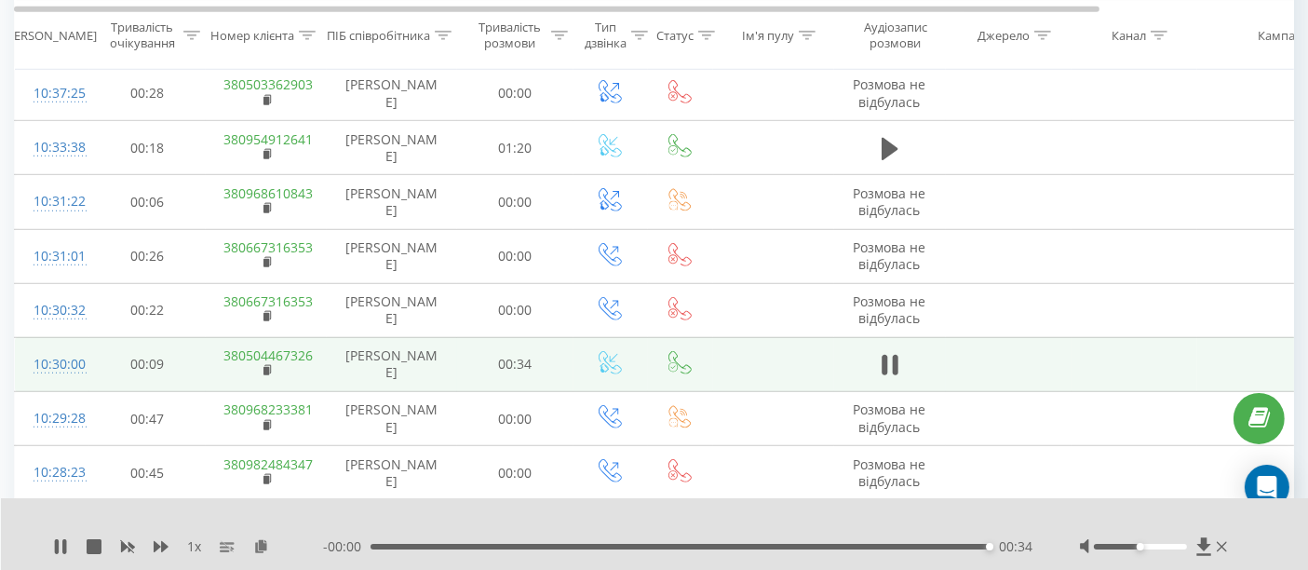
scroll to position [1138, 0]
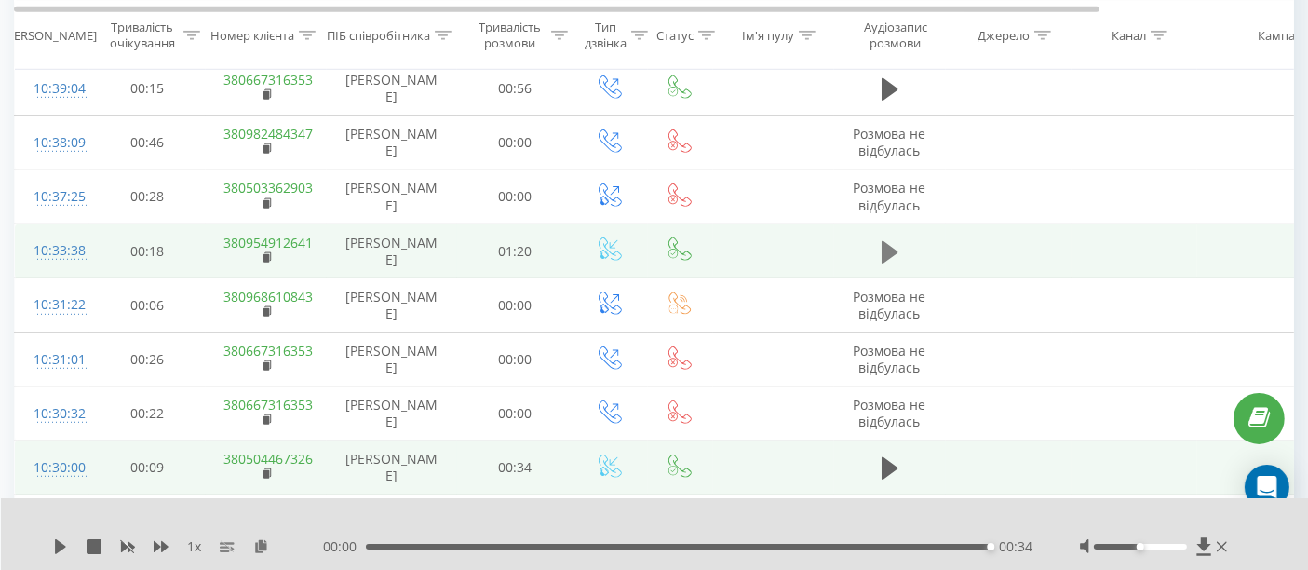
click at [894, 239] on icon at bounding box center [890, 252] width 17 height 26
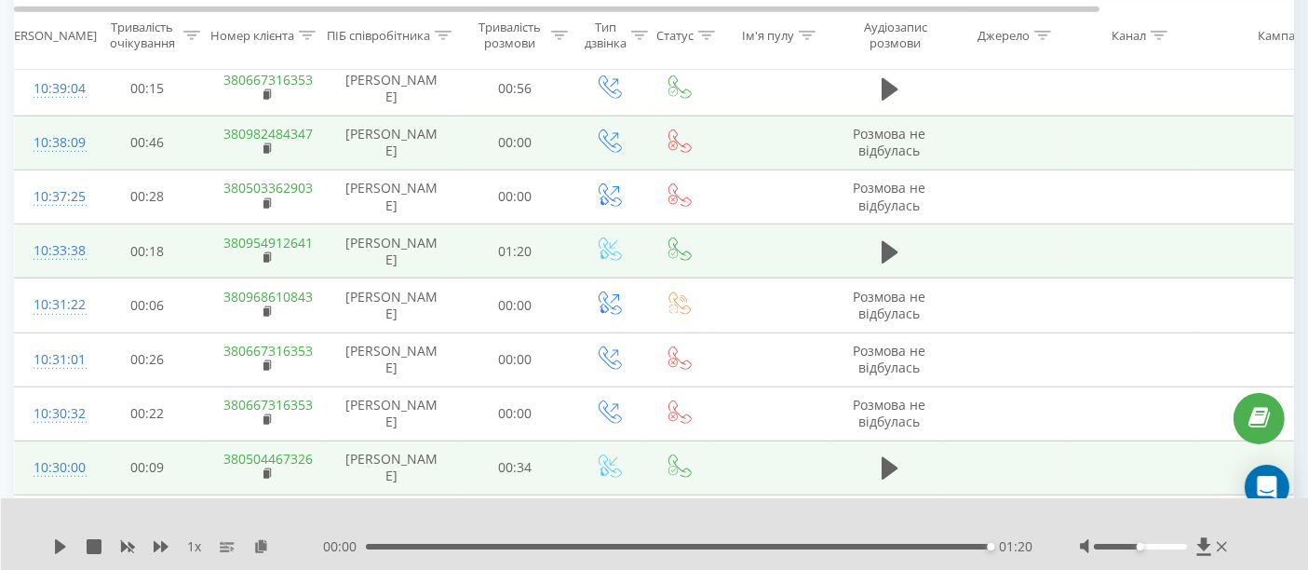
scroll to position [1034, 0]
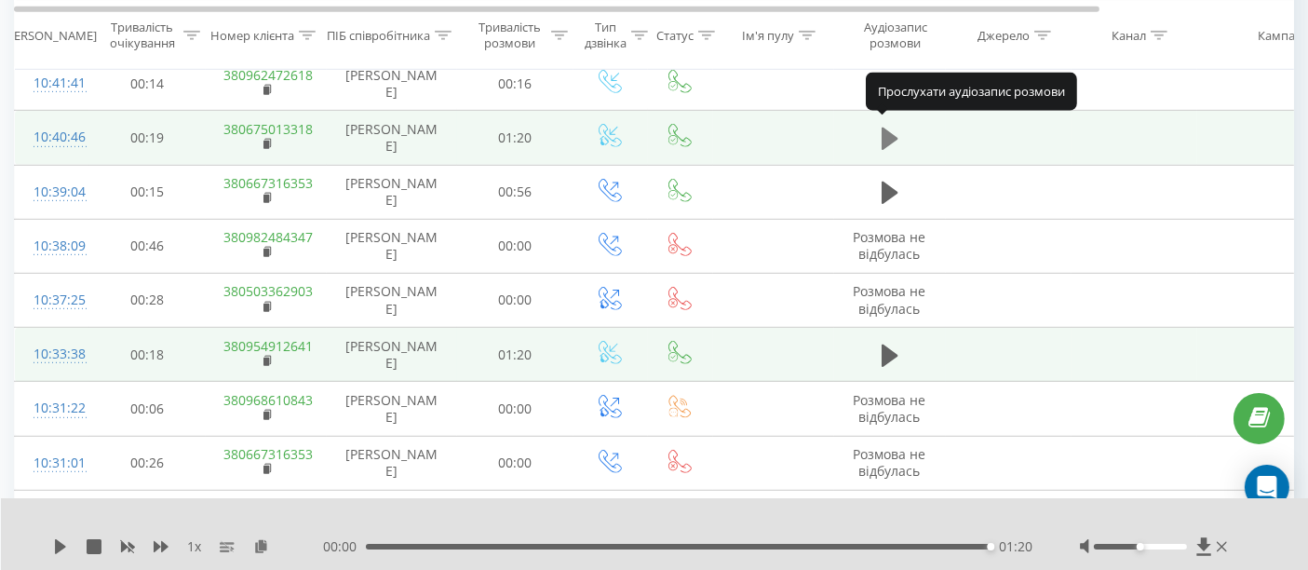
click at [889, 129] on icon at bounding box center [890, 139] width 17 height 22
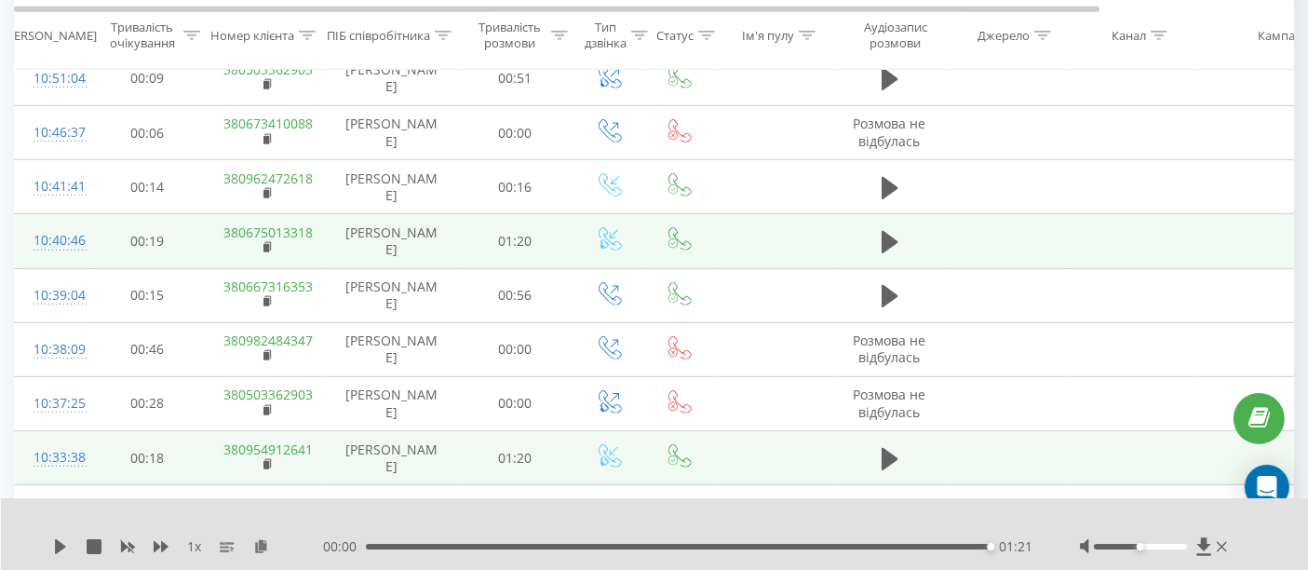
scroll to position [827, 0]
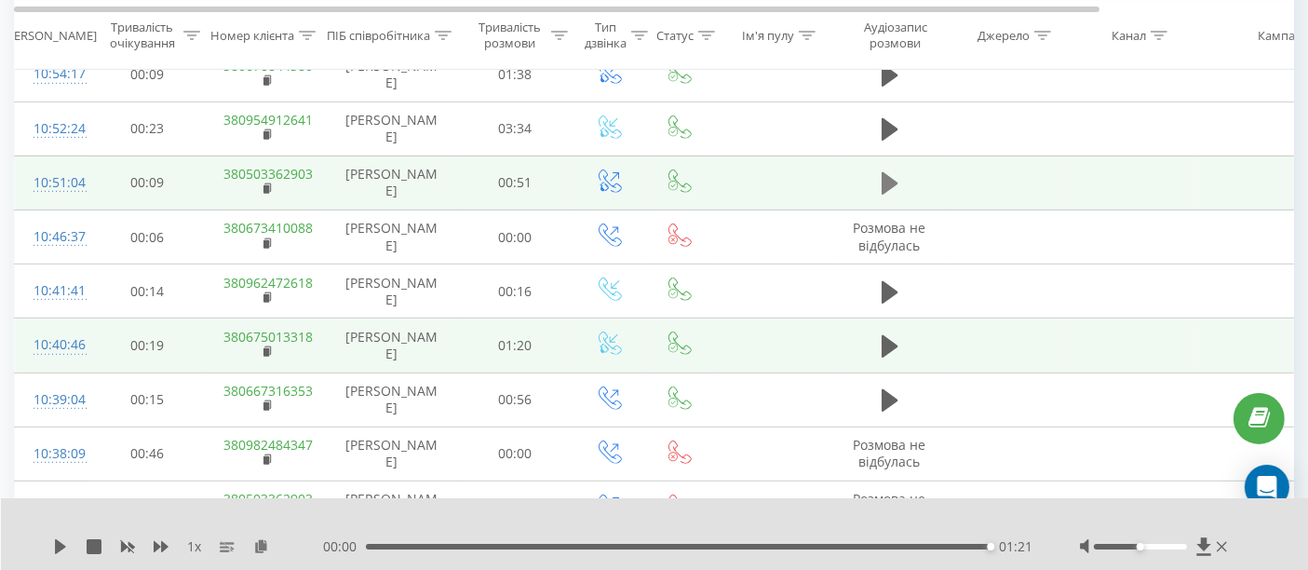
click at [886, 177] on icon at bounding box center [890, 183] width 17 height 22
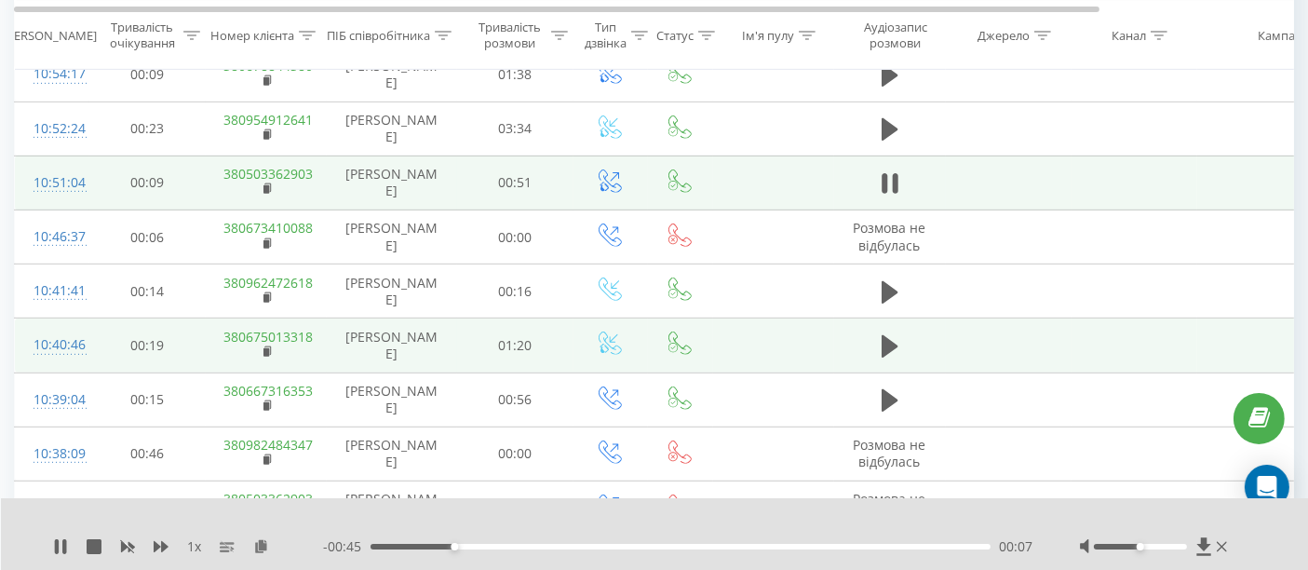
scroll to position [723, 0]
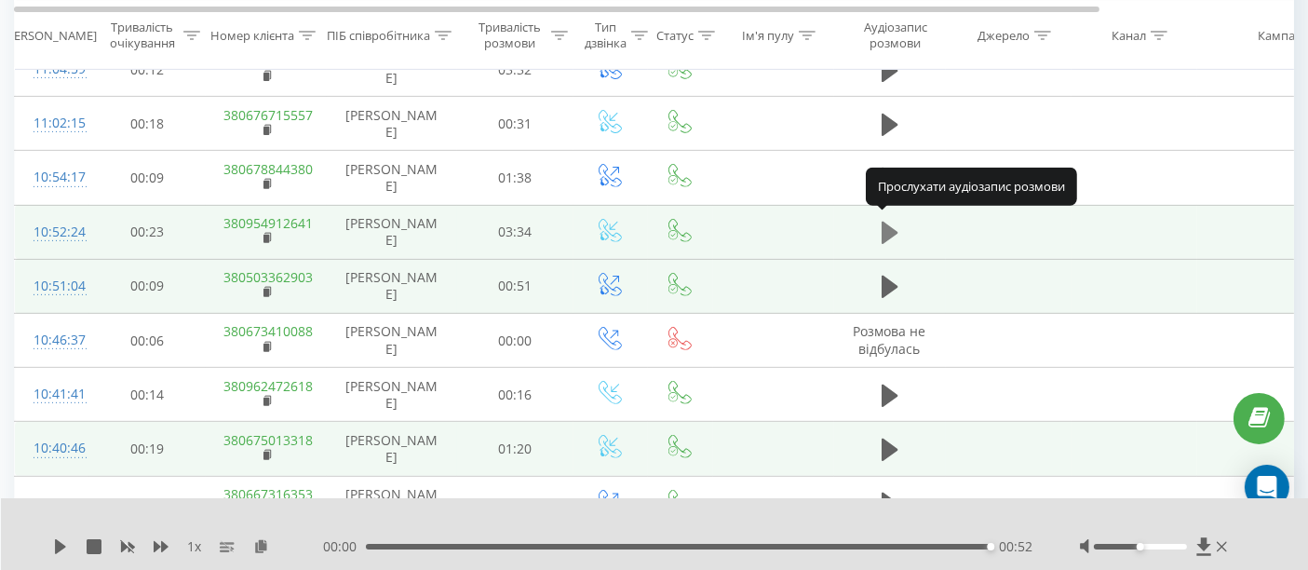
click at [888, 223] on icon at bounding box center [890, 233] width 17 height 22
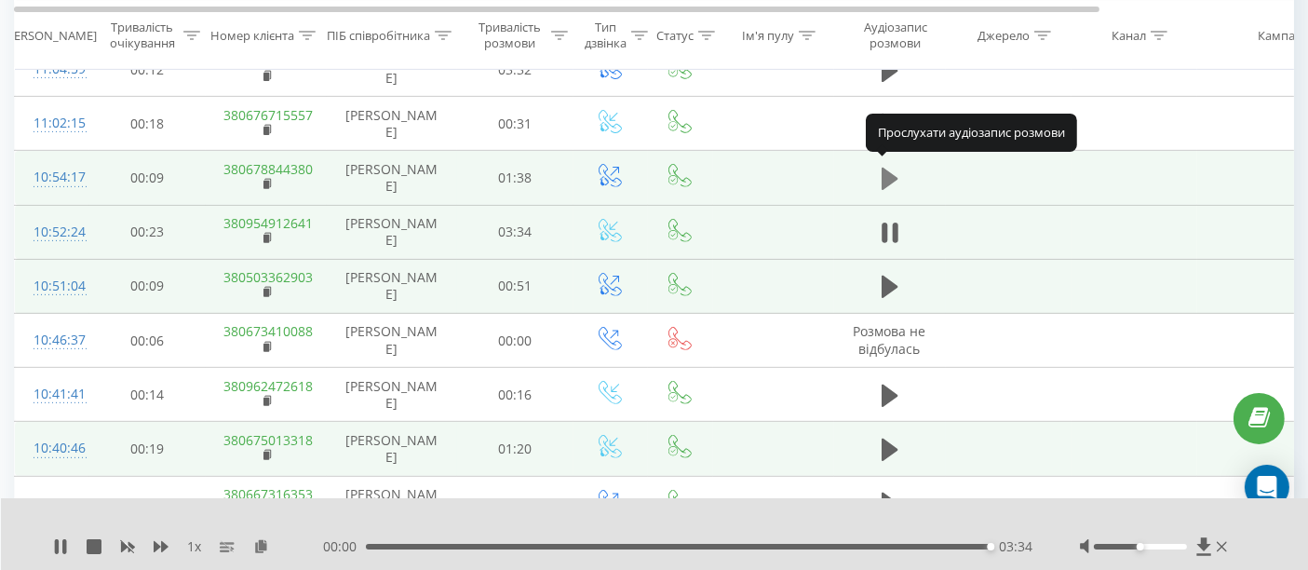
click at [894, 173] on icon at bounding box center [890, 179] width 17 height 22
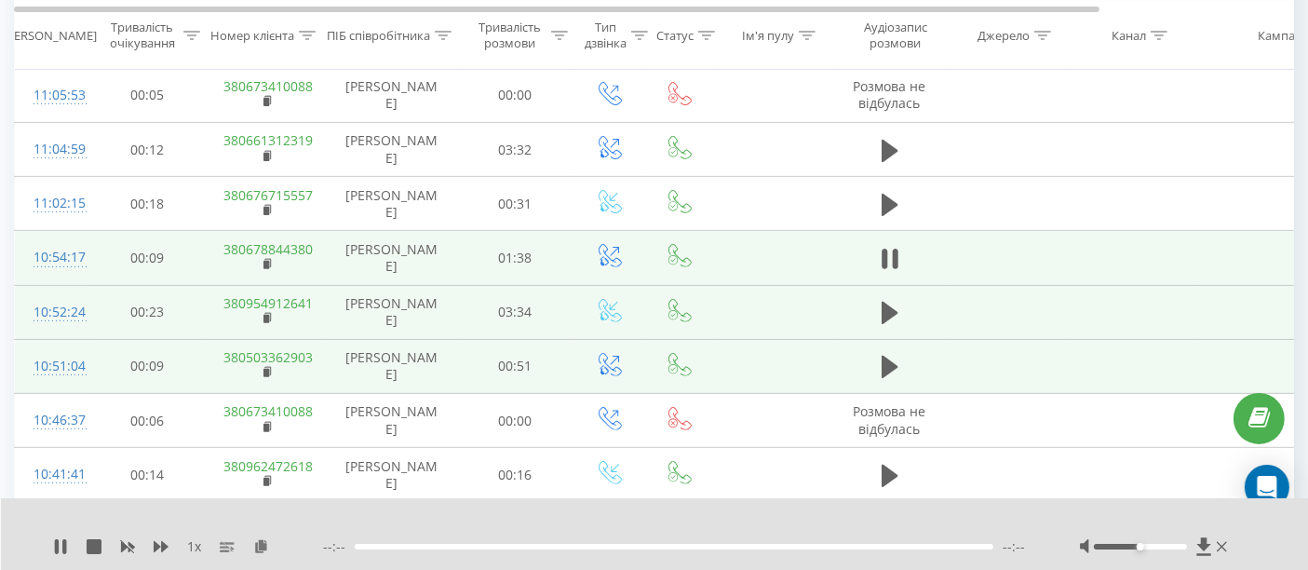
scroll to position [620, 0]
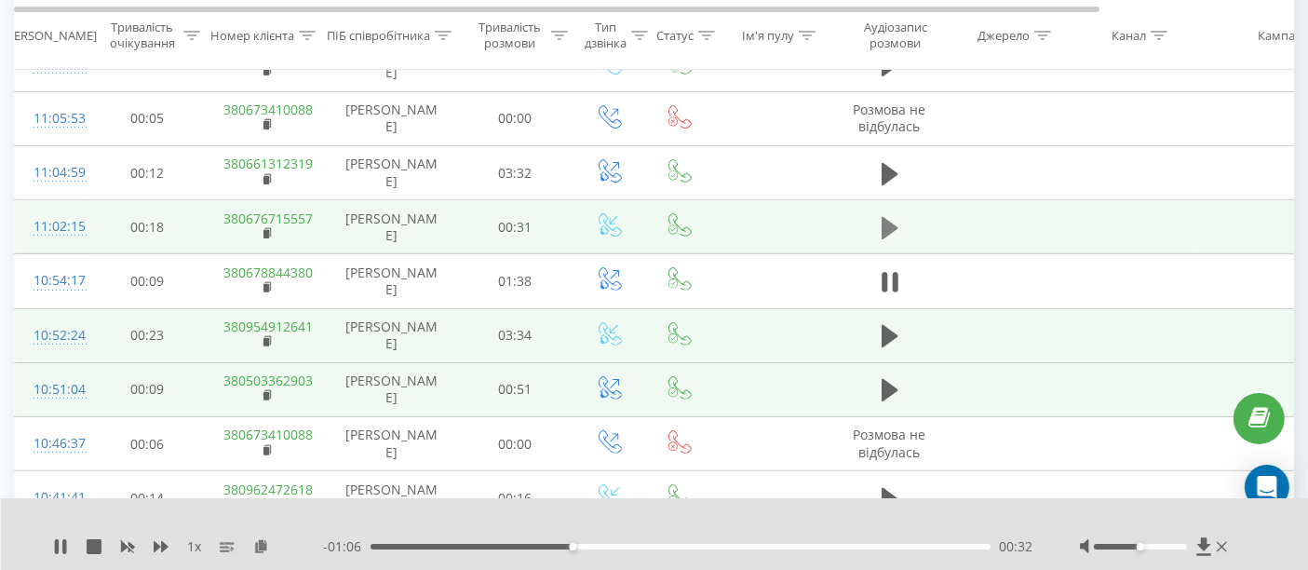
click at [885, 217] on icon at bounding box center [890, 228] width 17 height 22
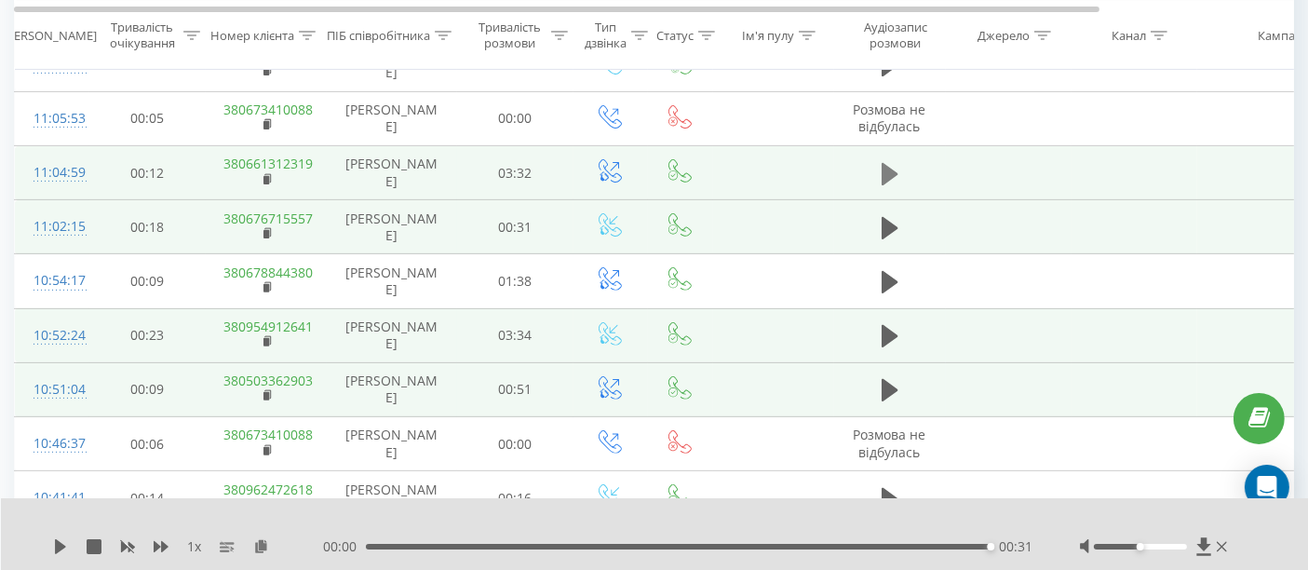
click at [888, 166] on icon at bounding box center [890, 173] width 17 height 22
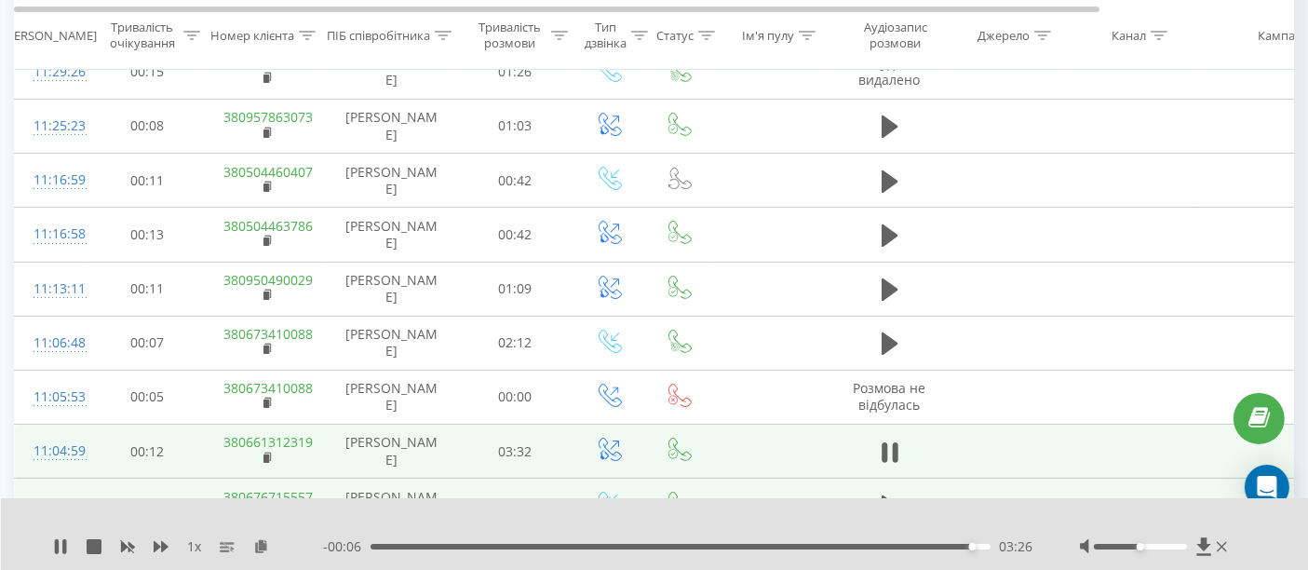
scroll to position [310, 0]
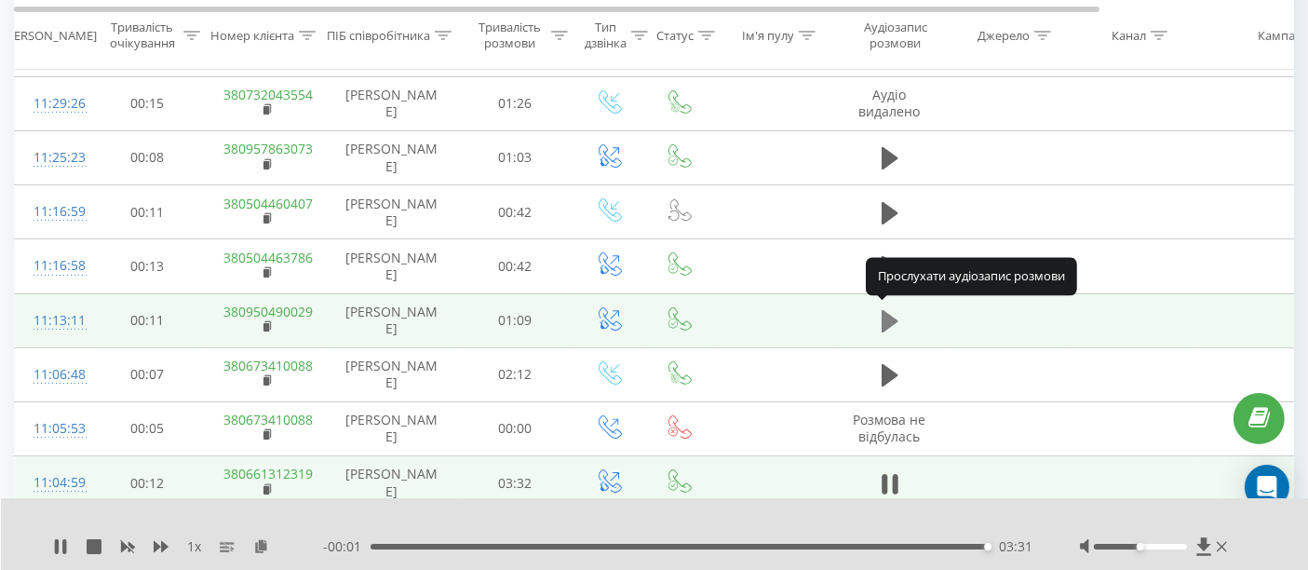
click at [885, 312] on icon at bounding box center [890, 321] width 17 height 22
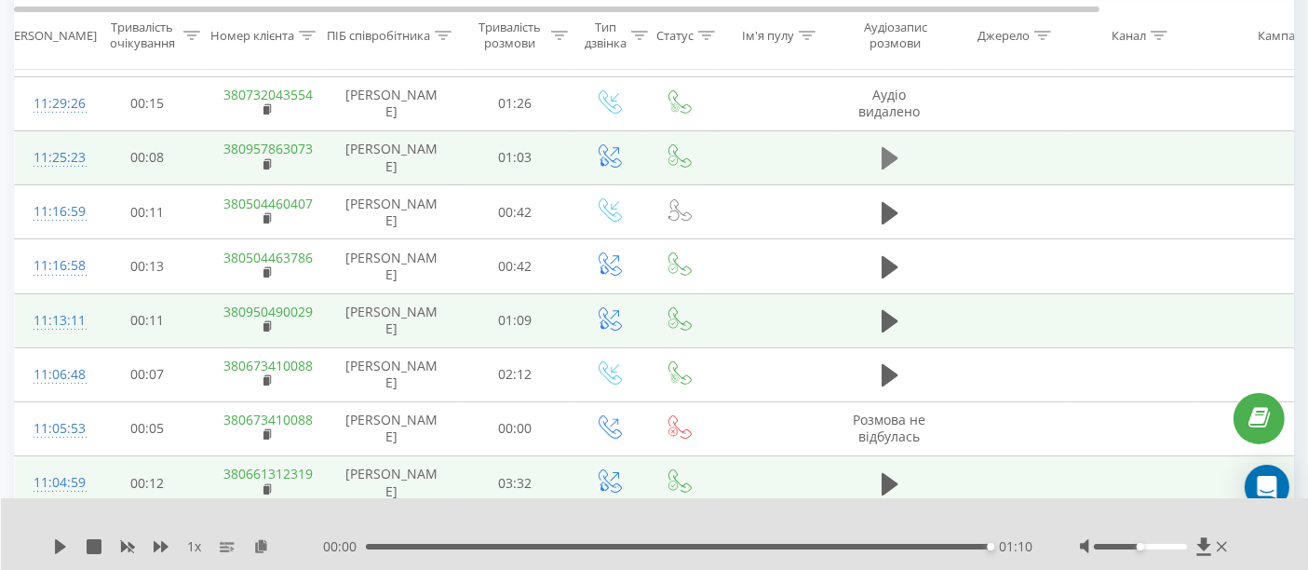
click at [883, 158] on icon at bounding box center [890, 158] width 17 height 22
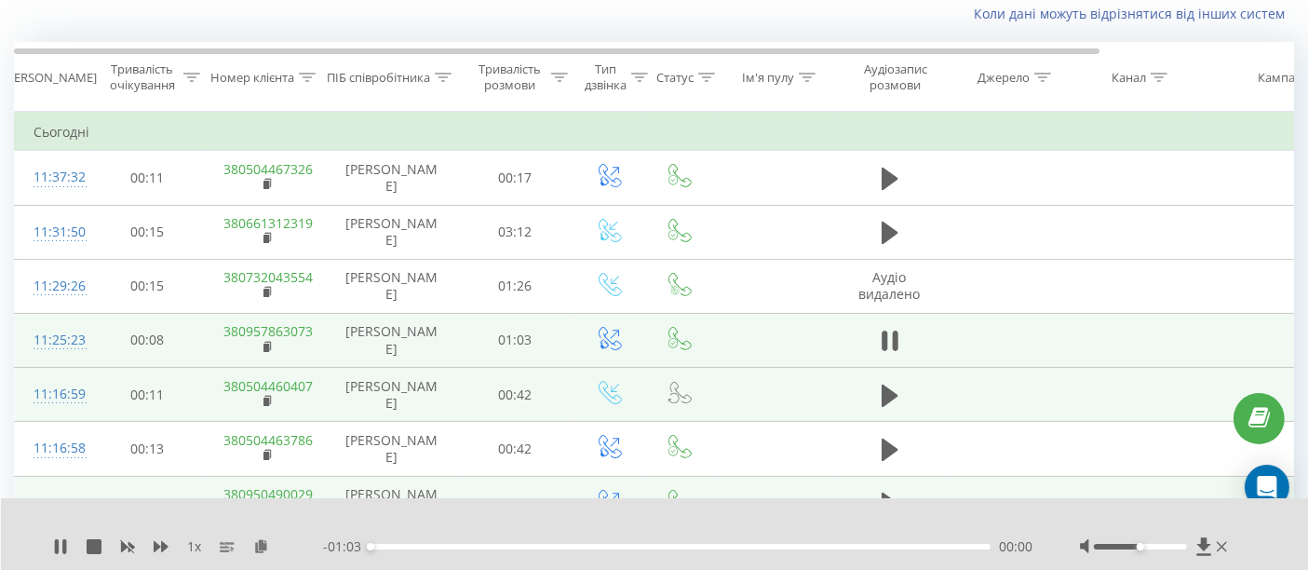
scroll to position [103, 0]
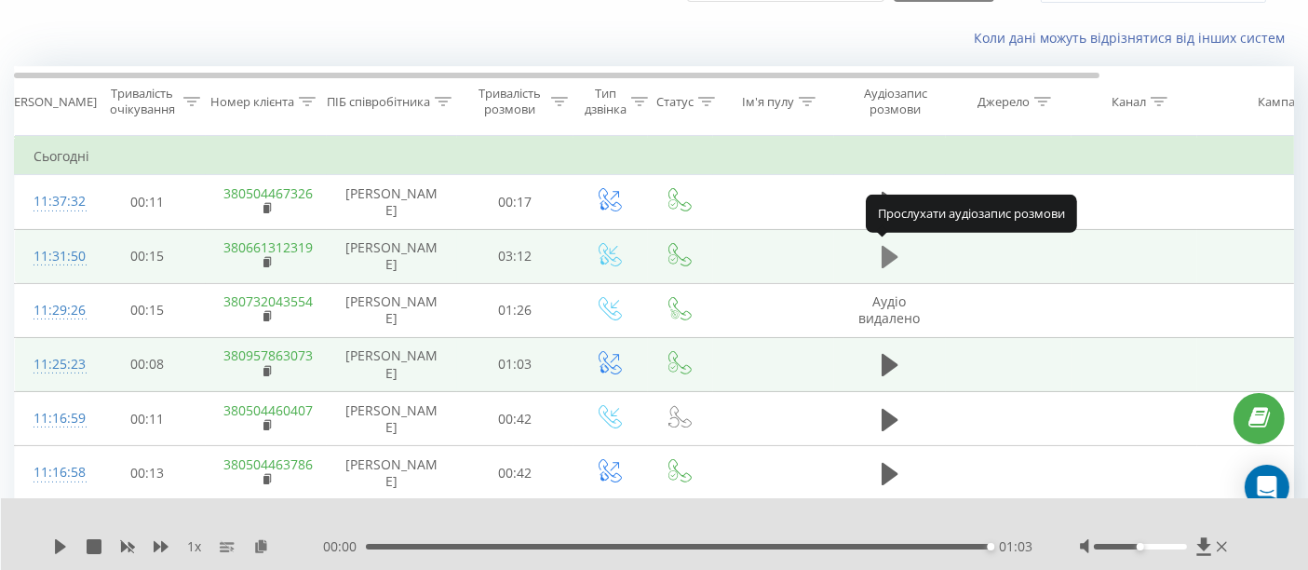
click at [900, 248] on button at bounding box center [890, 257] width 28 height 28
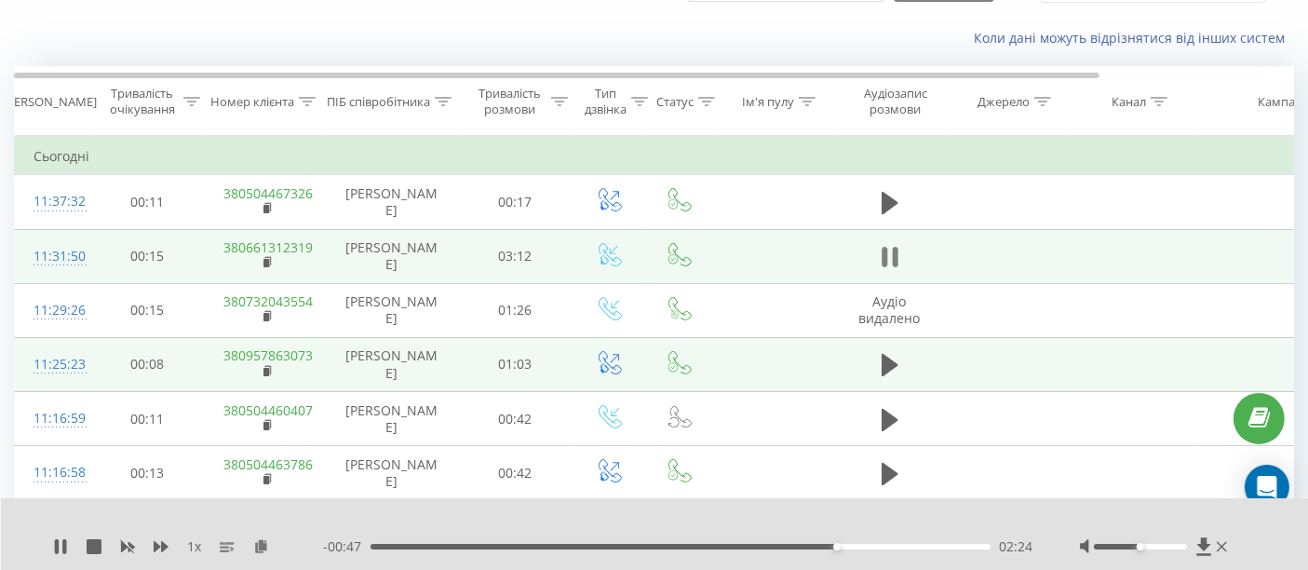
click at [885, 254] on icon at bounding box center [885, 257] width 6 height 20
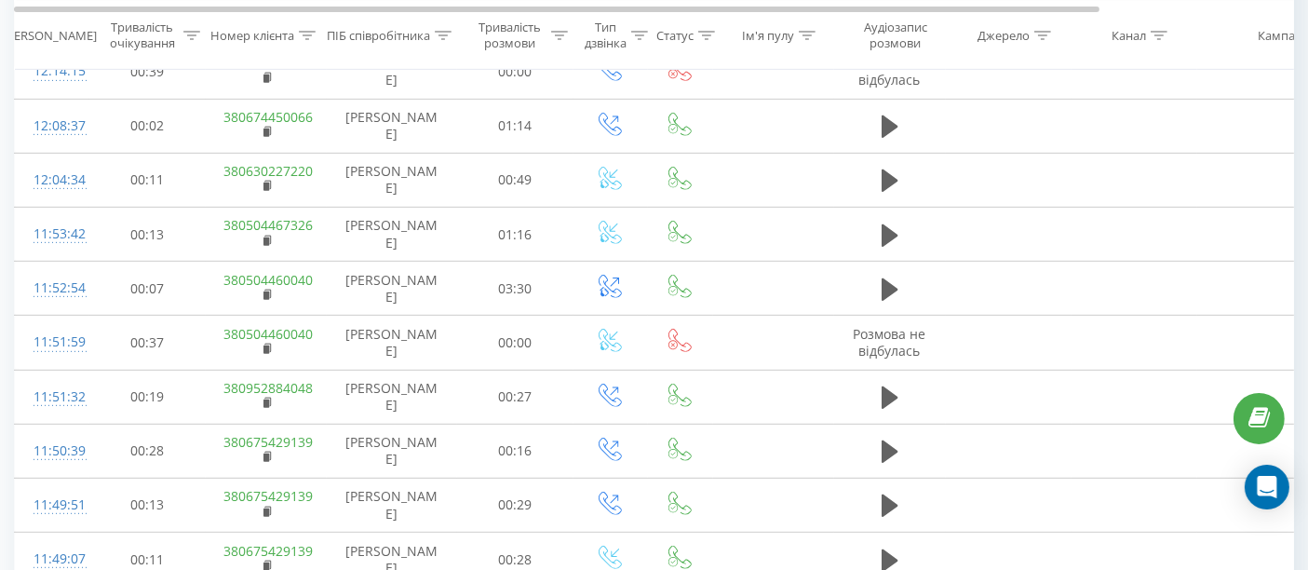
scroll to position [827, 0]
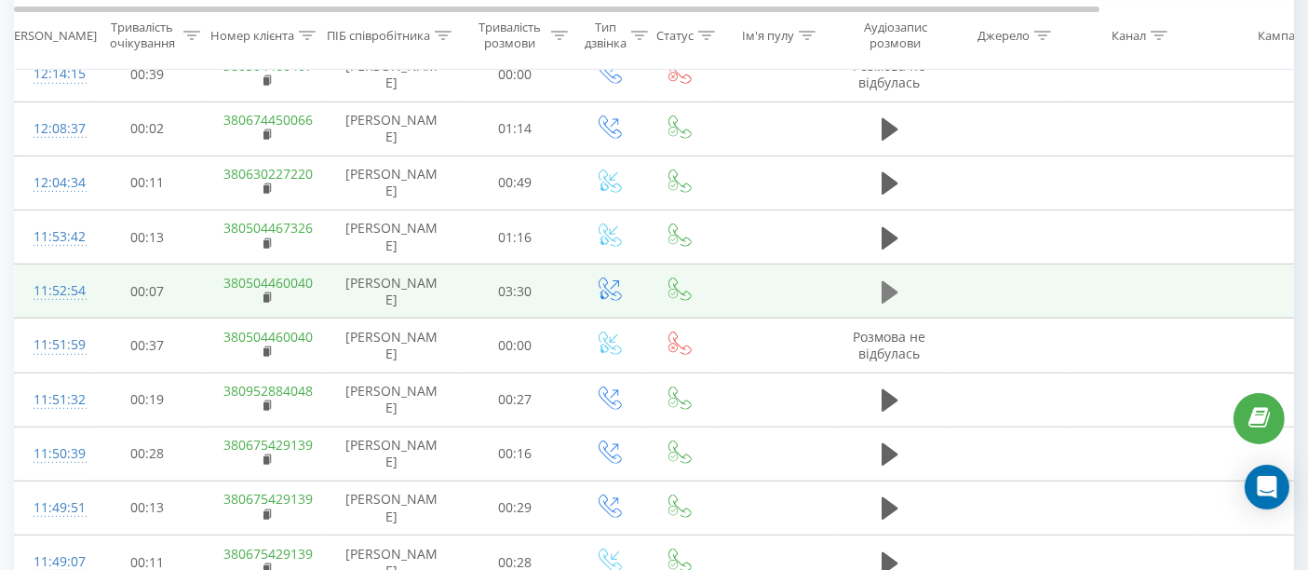
click at [887, 286] on icon at bounding box center [890, 292] width 17 height 22
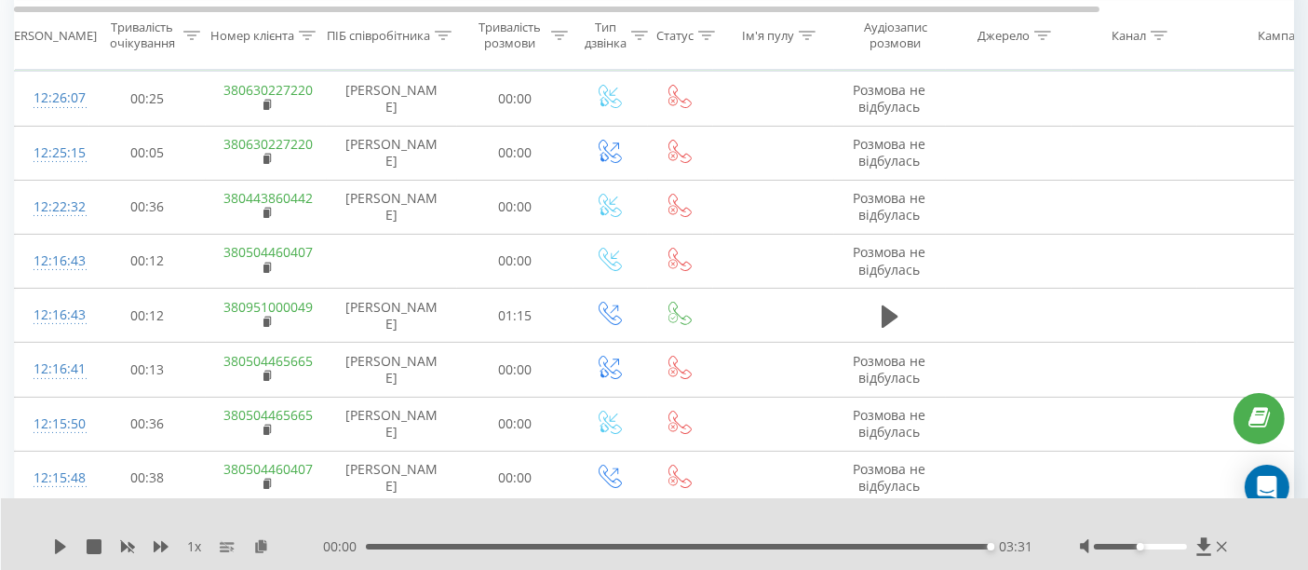
scroll to position [103, 0]
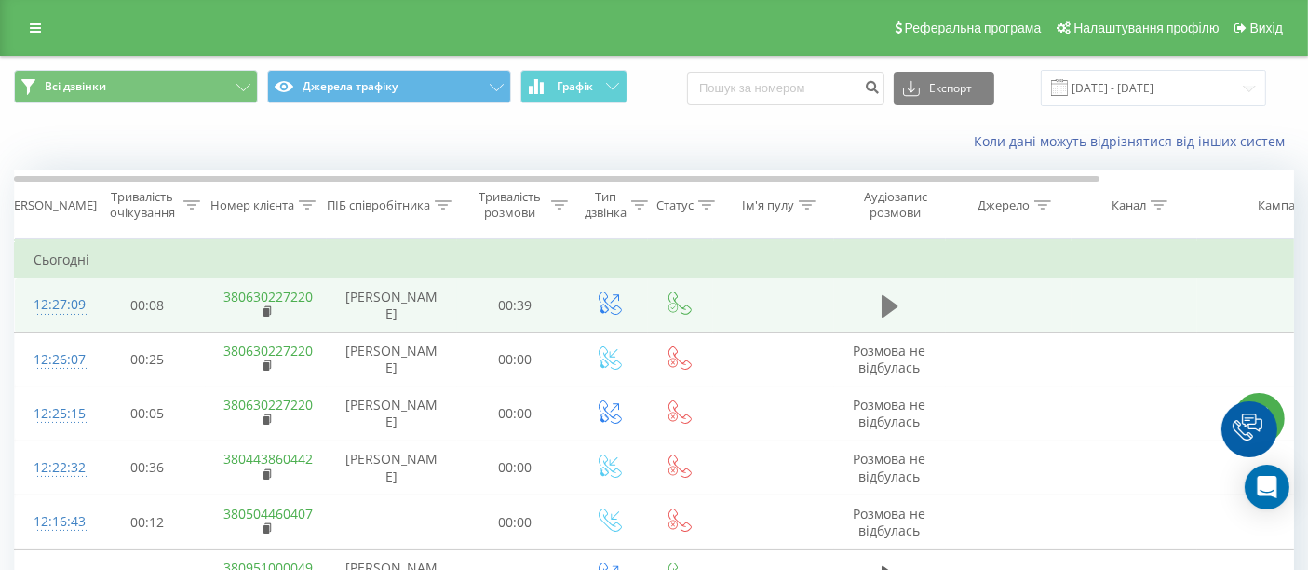
click at [890, 302] on icon at bounding box center [890, 306] width 17 height 22
